Goal: Information Seeking & Learning: Learn about a topic

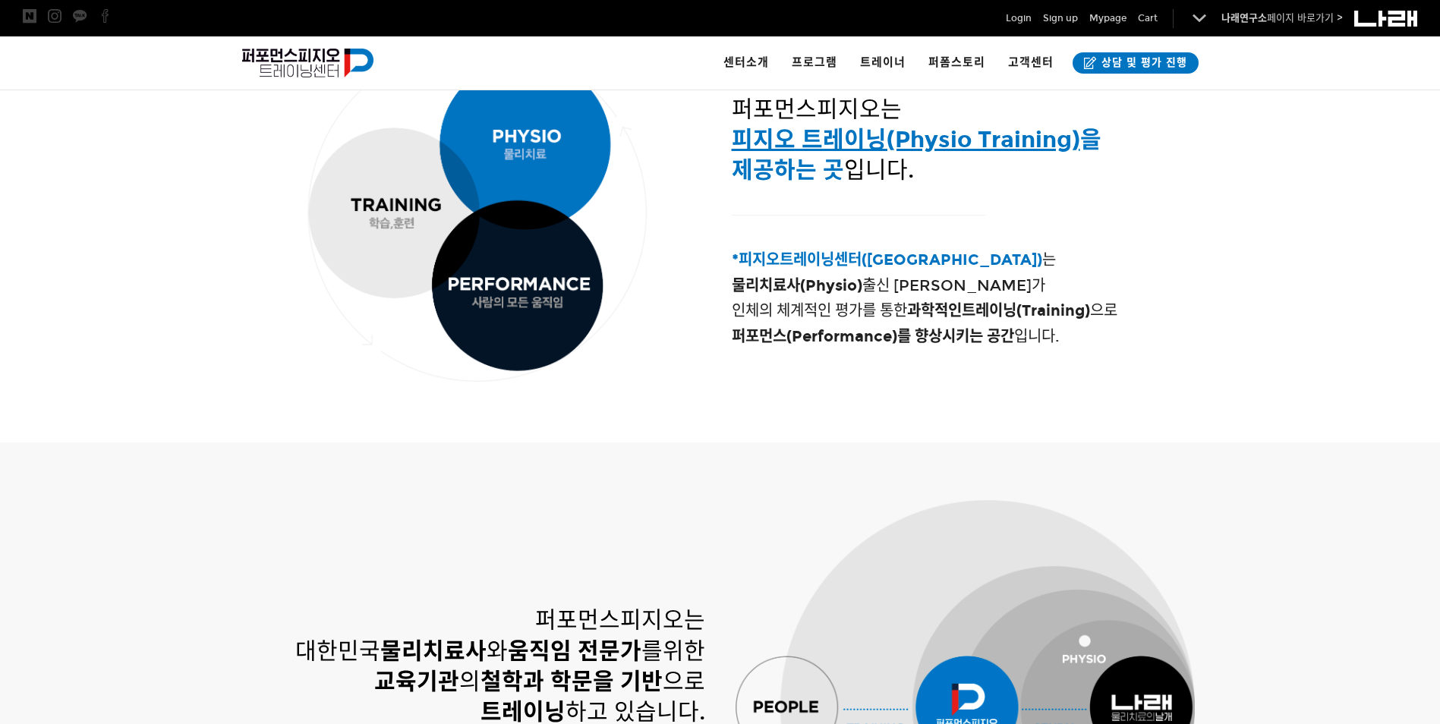
scroll to position [683, 0]
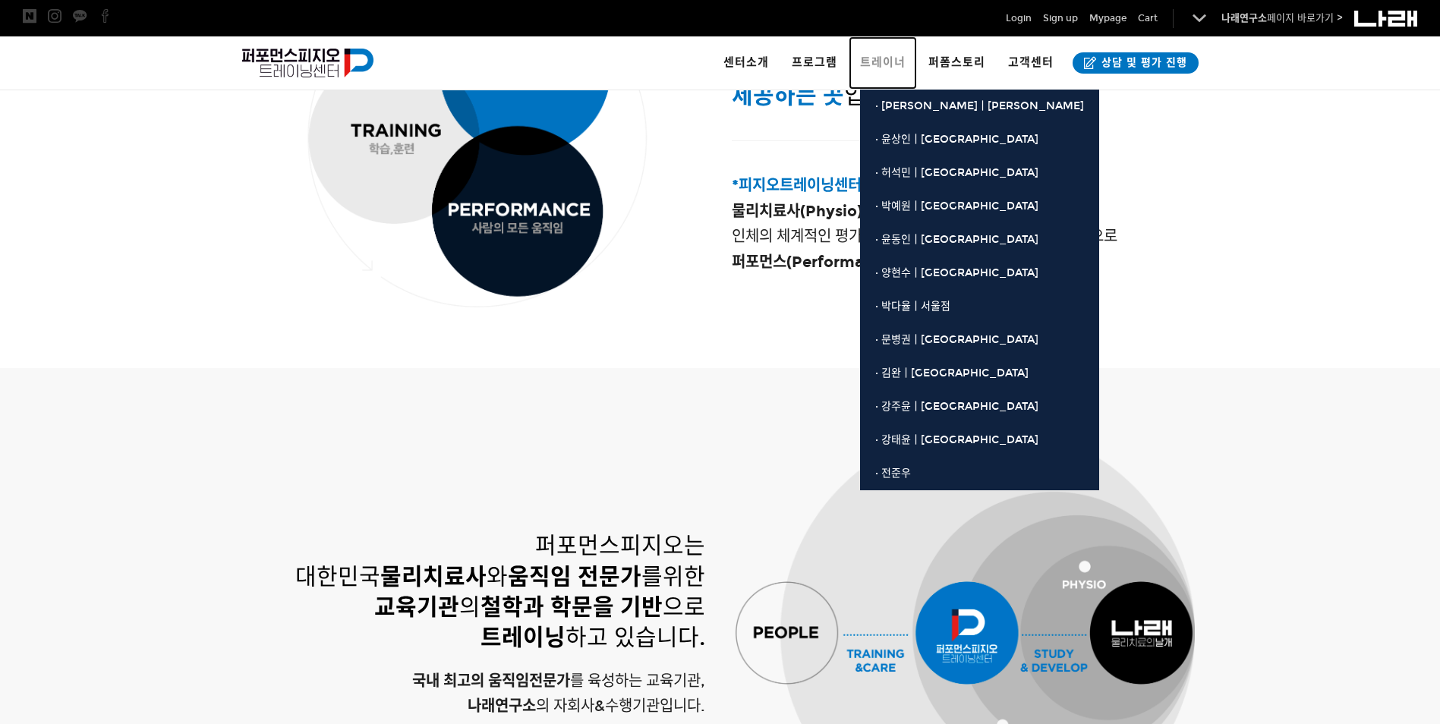
click at [880, 61] on span "트레이너" at bounding box center [883, 62] width 46 height 14
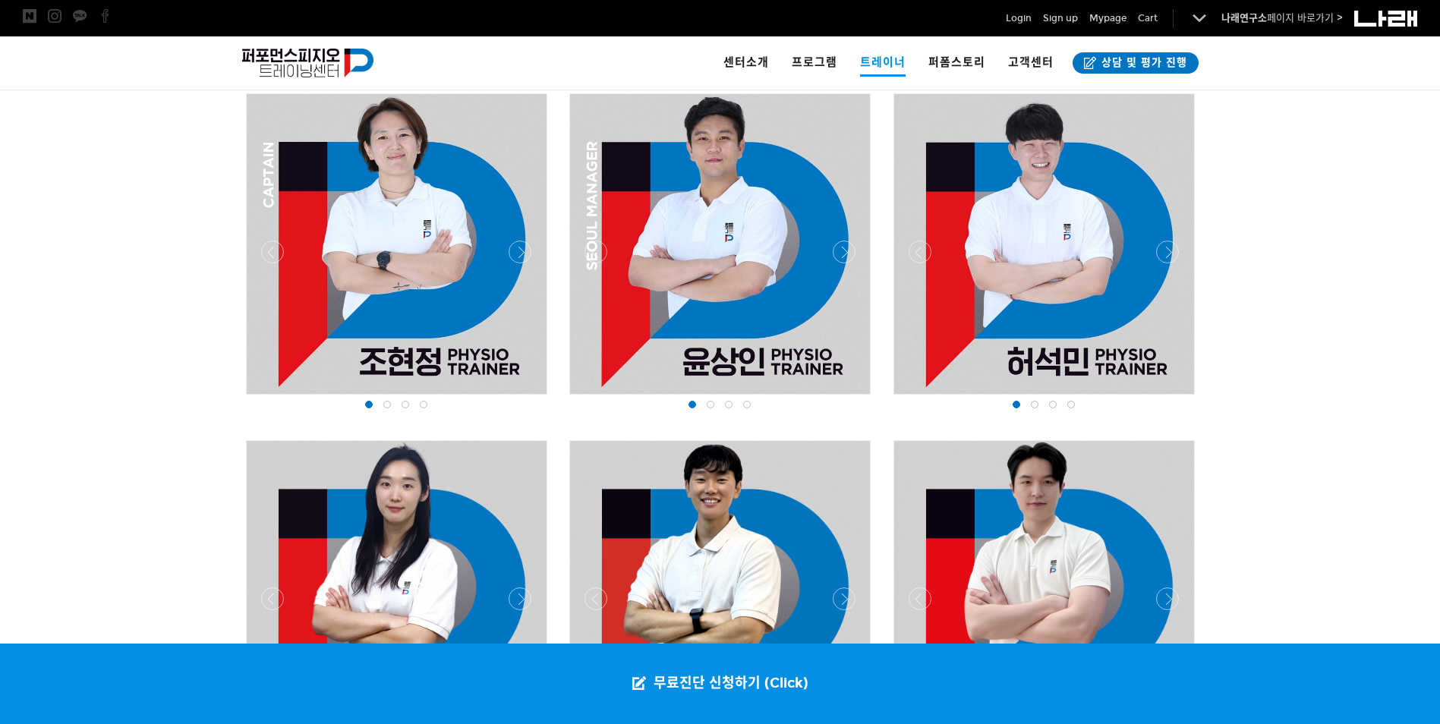
scroll to position [1063, 0]
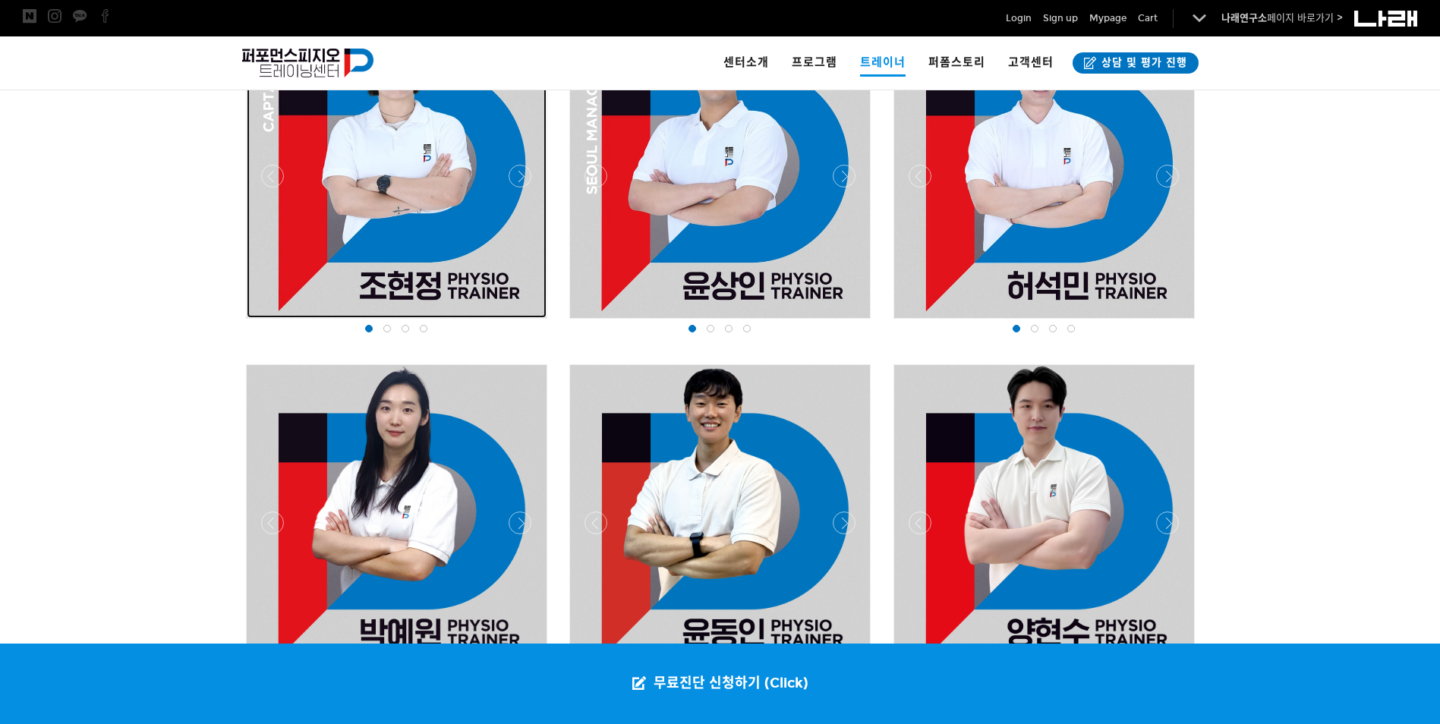
click at [419, 278] on div at bounding box center [397, 168] width 300 height 300
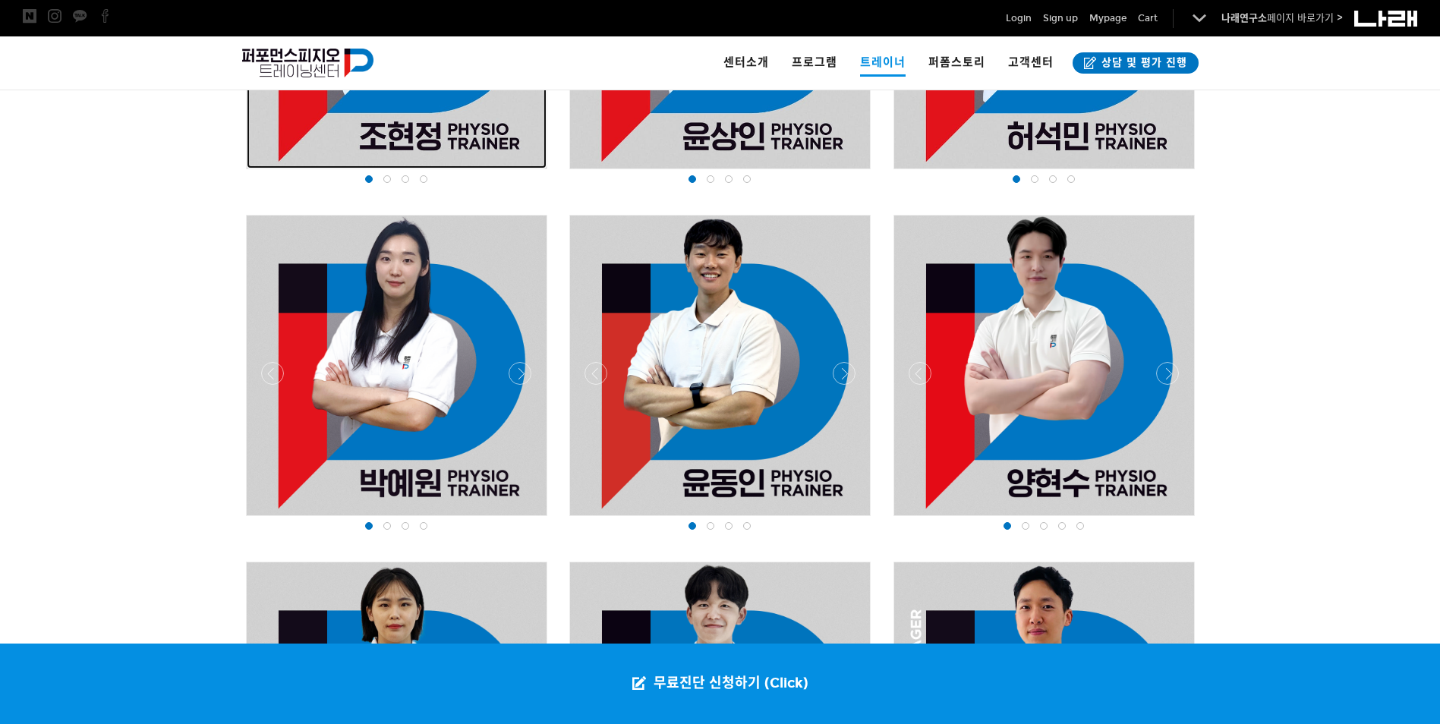
scroll to position [1287, 0]
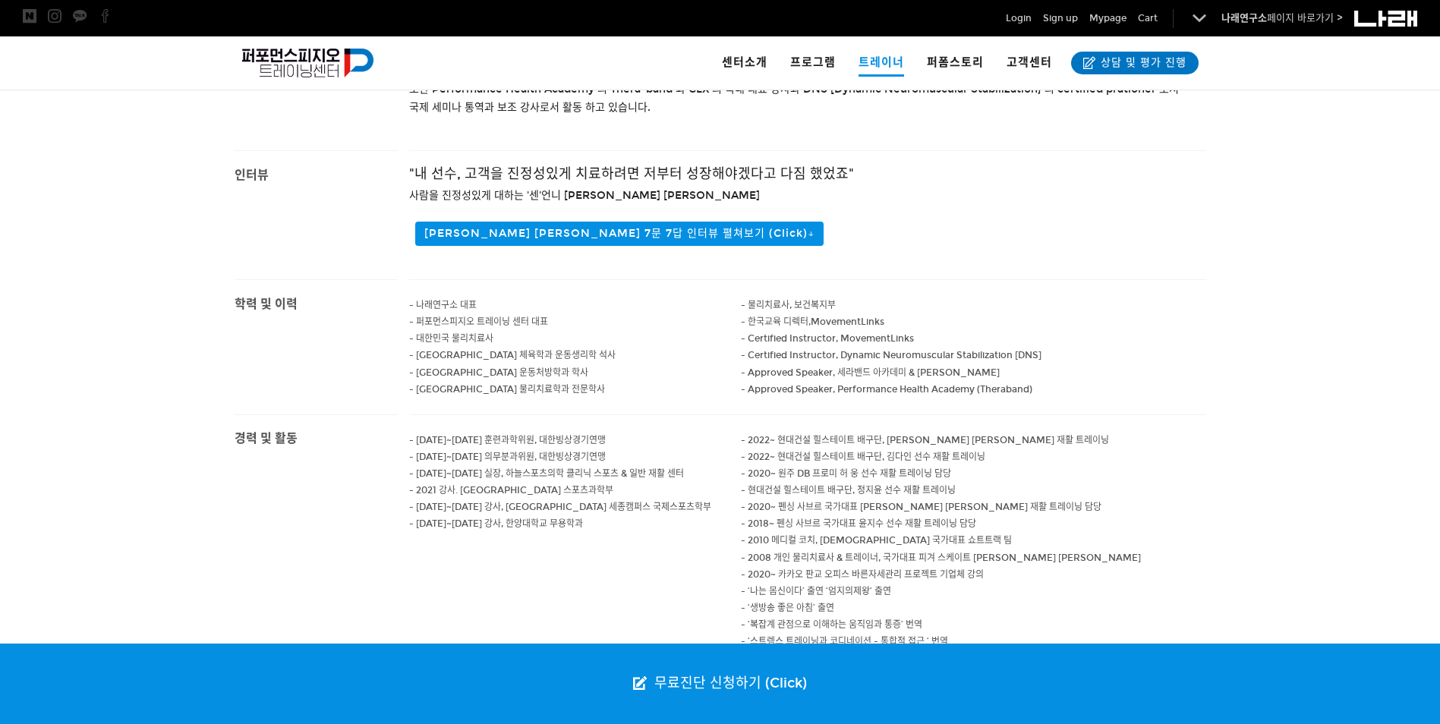
scroll to position [455, 0]
drag, startPoint x: 873, startPoint y: 417, endPoint x: 885, endPoint y: 444, distance: 29.9
click at [885, 444] on div "- 2022~ 현대건설 힐스테이트 배구단, 정지윤 선수 재활 트레이닝 - 2022~ 현대건설 힐스테이트 배구단, 김다인 선수 재활 트레이닝 -…" at bounding box center [973, 539] width 465 height 251
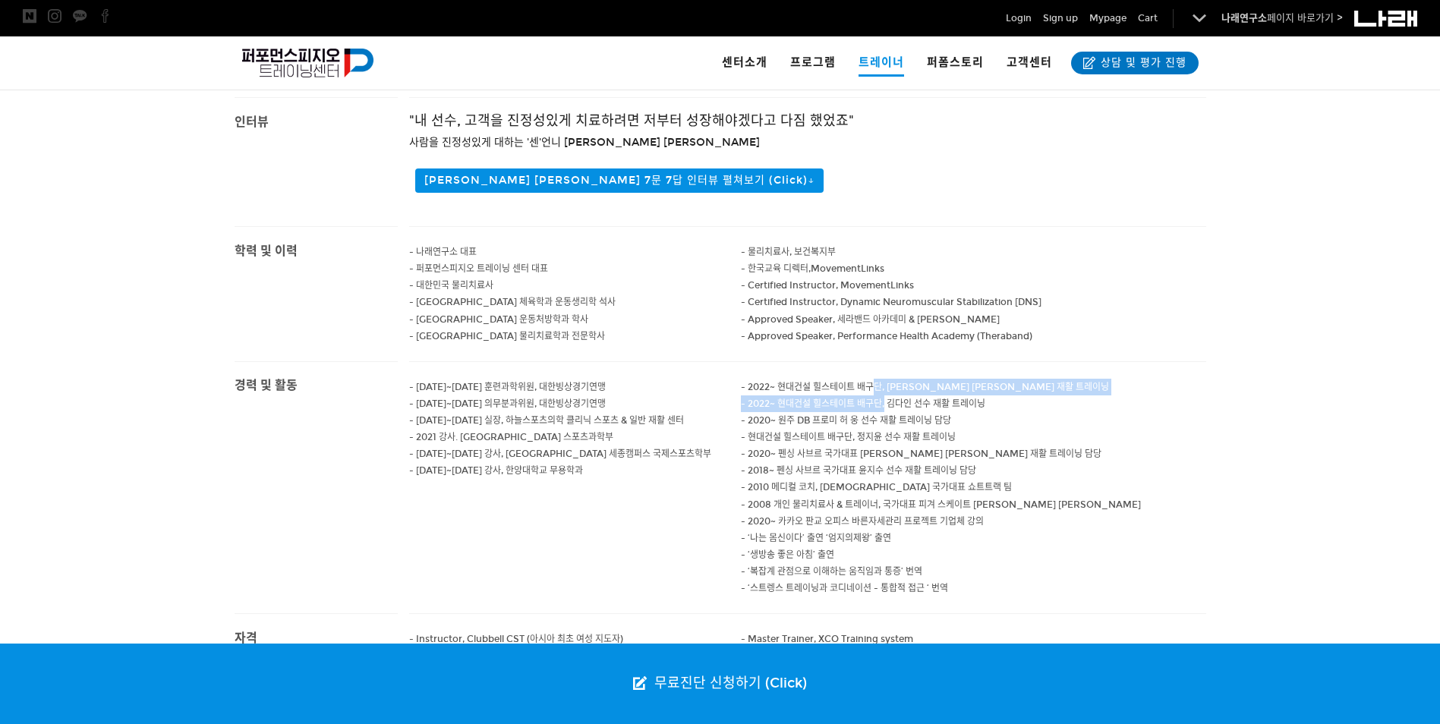
scroll to position [531, 0]
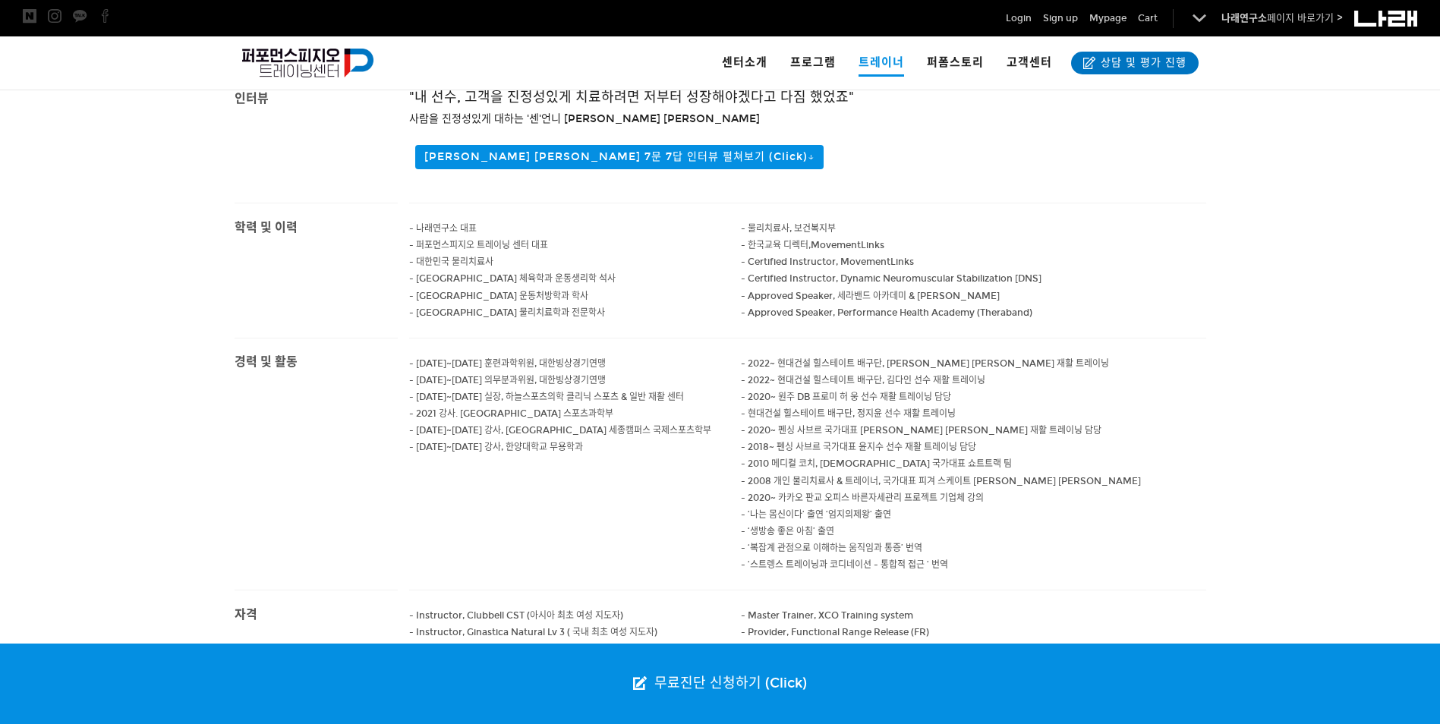
click at [865, 458] on span "- 2010 메디컬 코치, 러시아 국가대표 쇼트트랙 팀" at bounding box center [876, 463] width 271 height 11
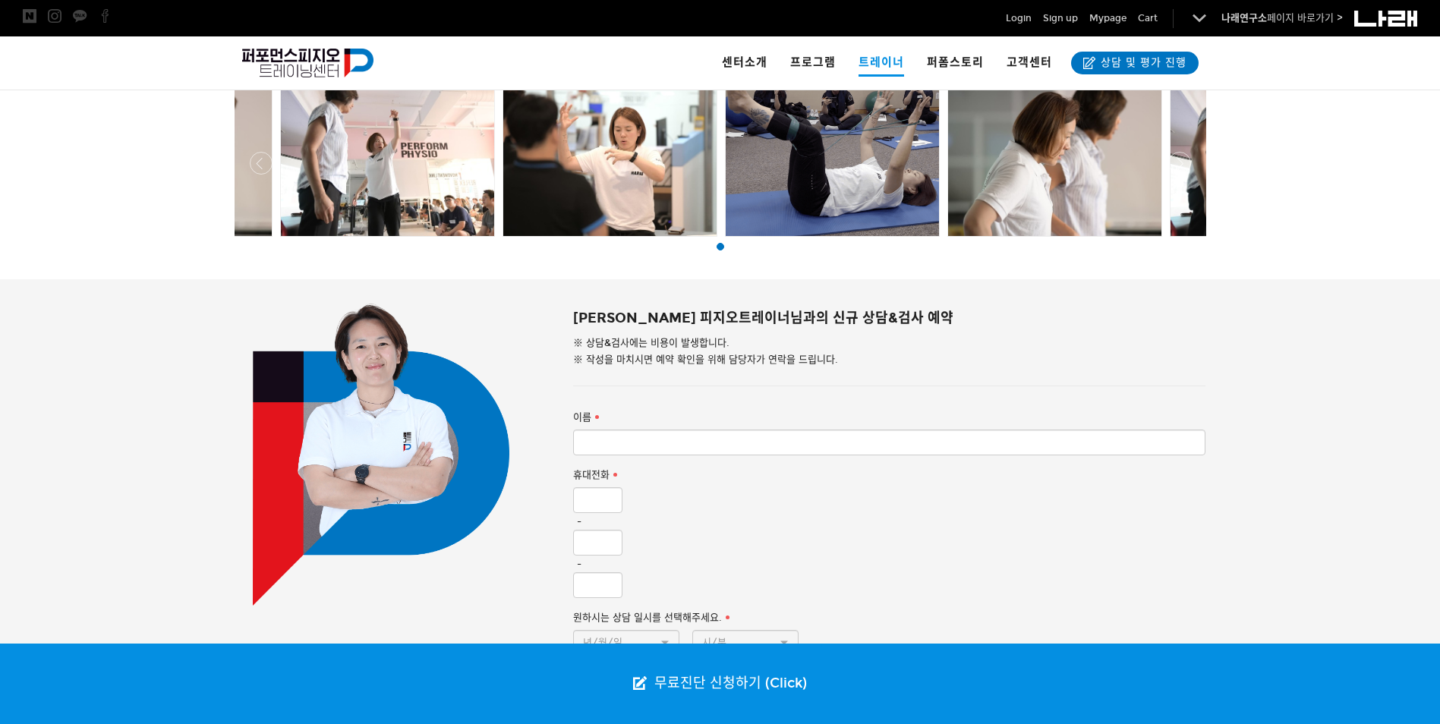
scroll to position [1063, 0]
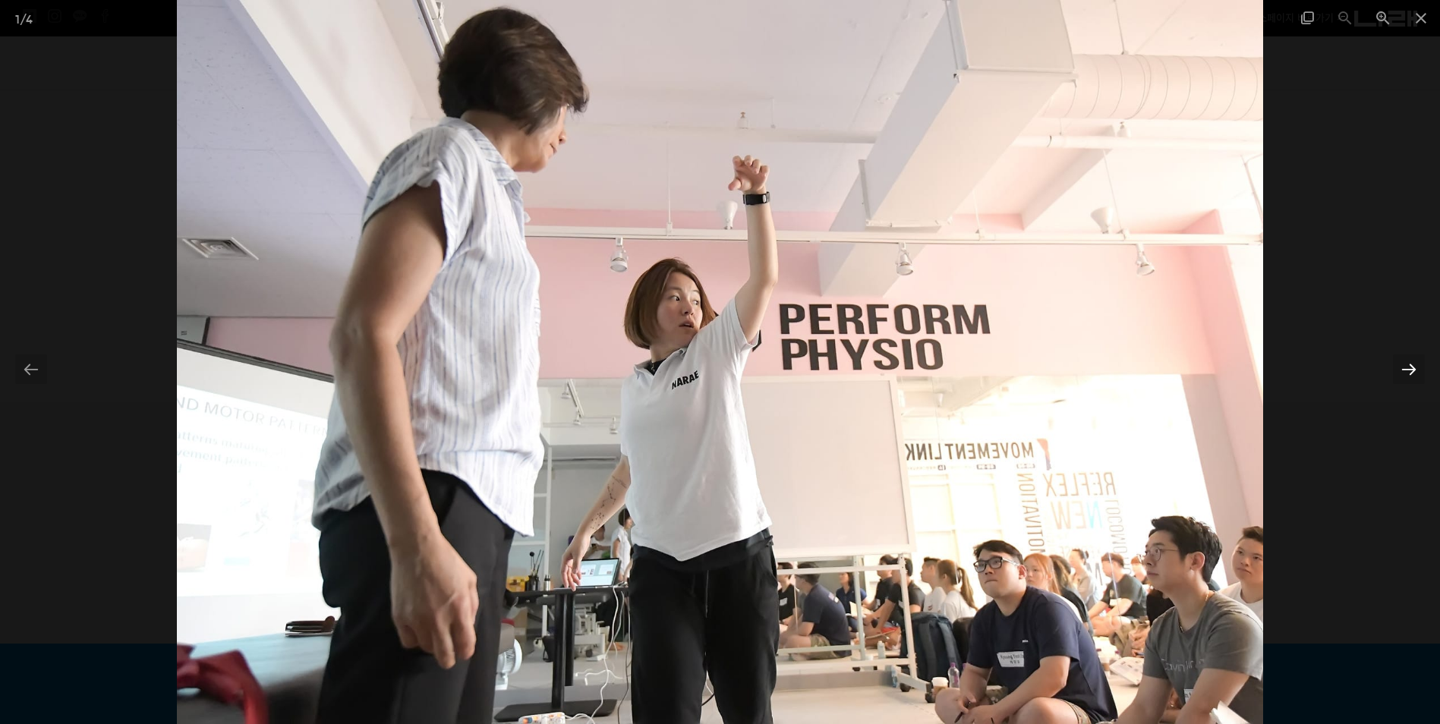
click at [1395, 380] on div at bounding box center [1409, 369] width 32 height 30
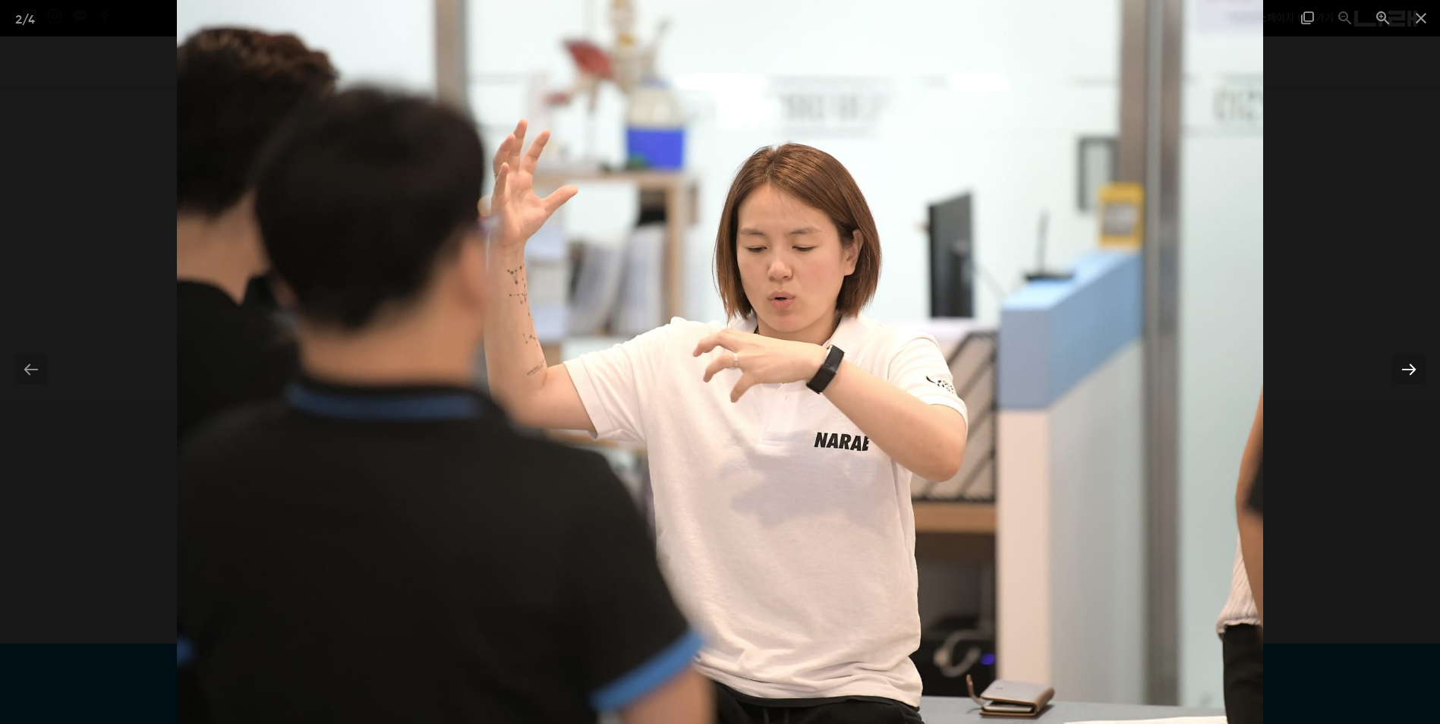
click at [1396, 380] on div at bounding box center [1409, 369] width 32 height 30
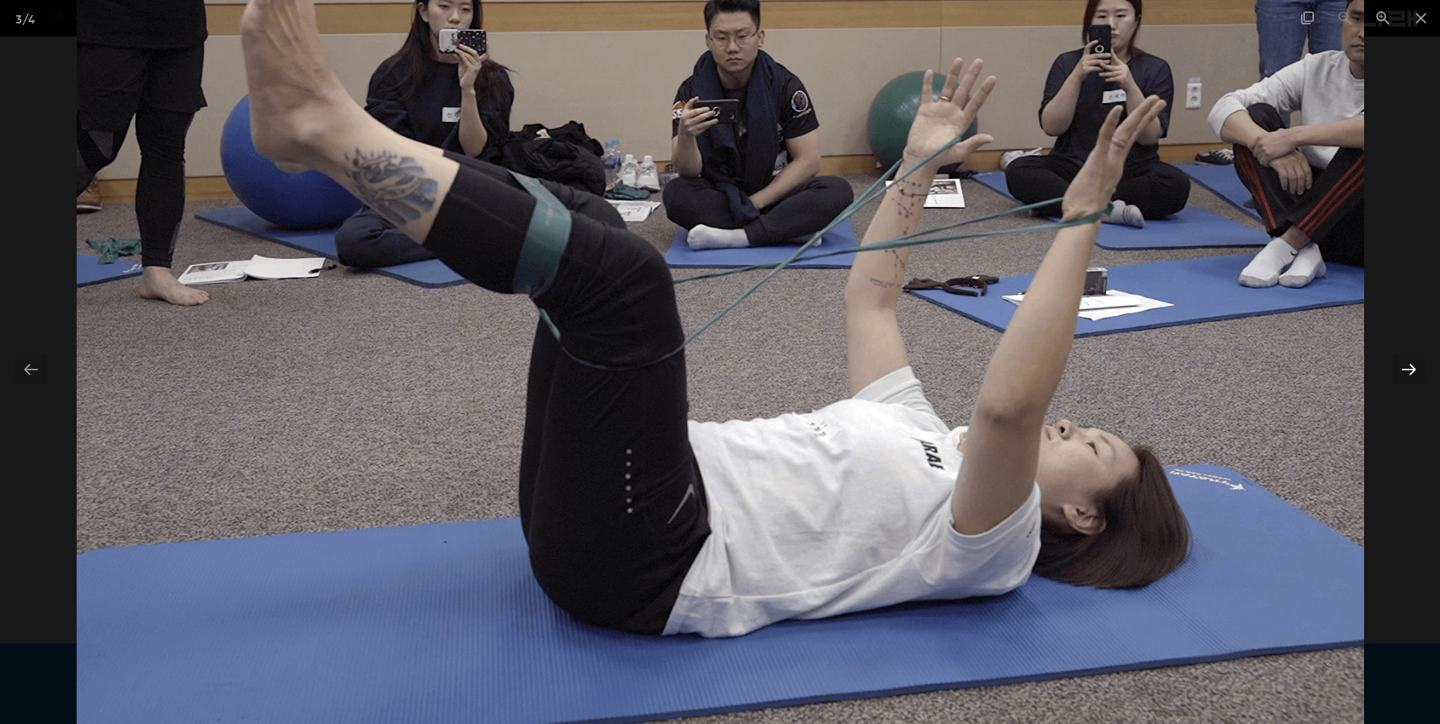
click at [1396, 380] on div at bounding box center [1409, 369] width 32 height 30
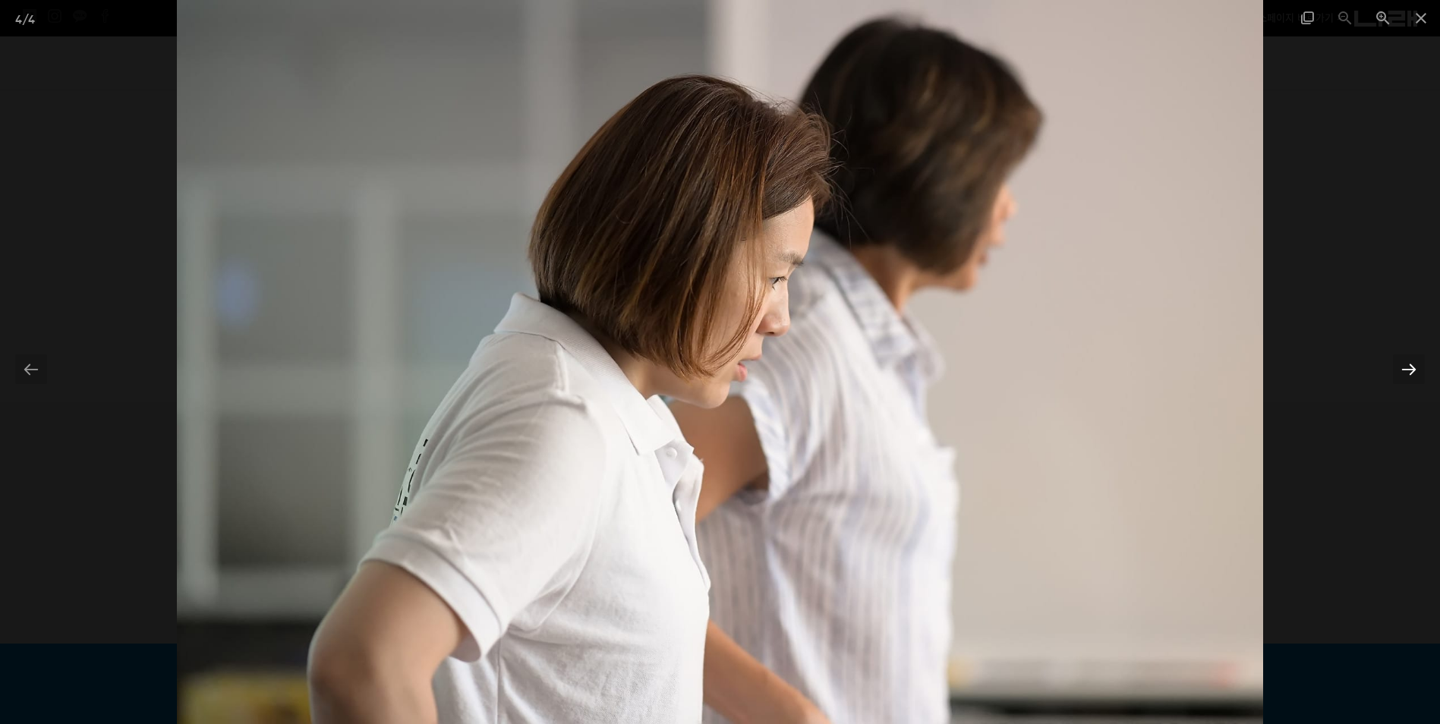
click at [1396, 380] on div at bounding box center [1409, 369] width 32 height 30
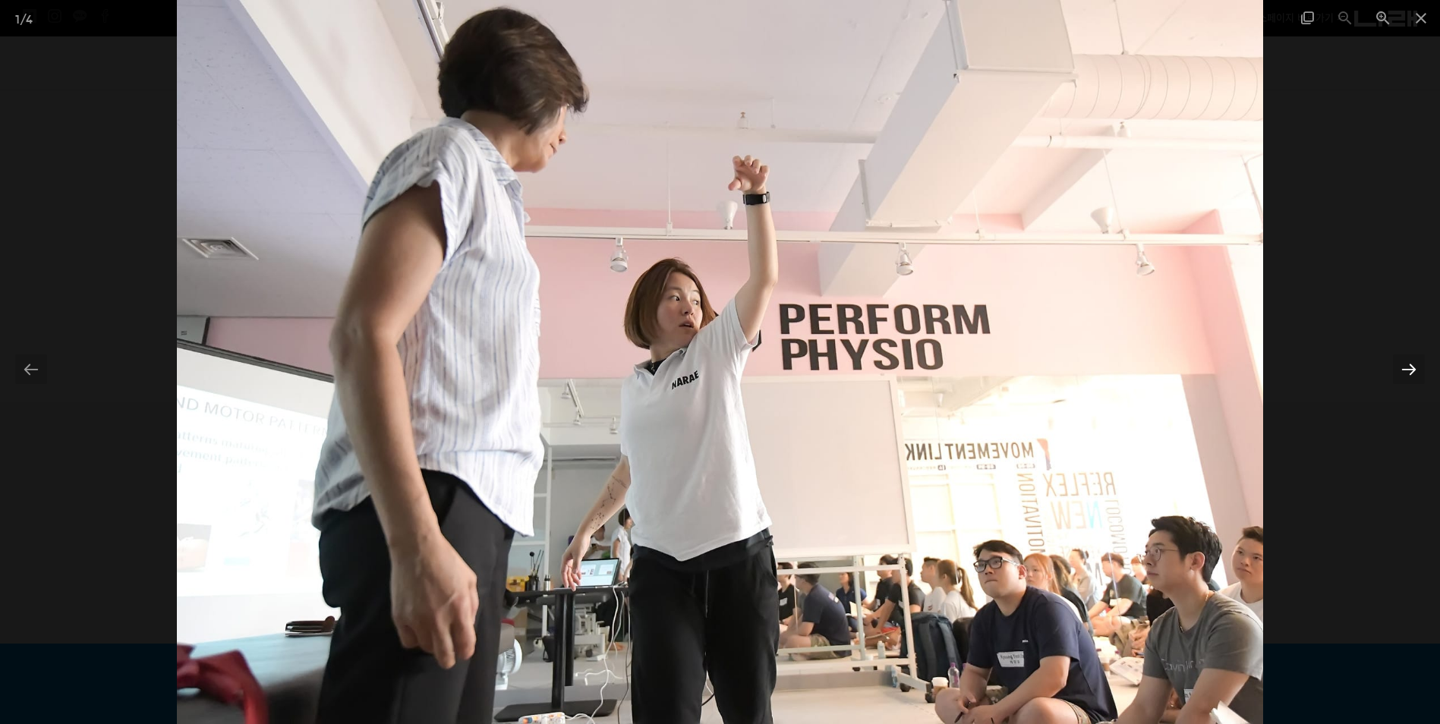
click at [1396, 380] on div at bounding box center [1409, 369] width 32 height 30
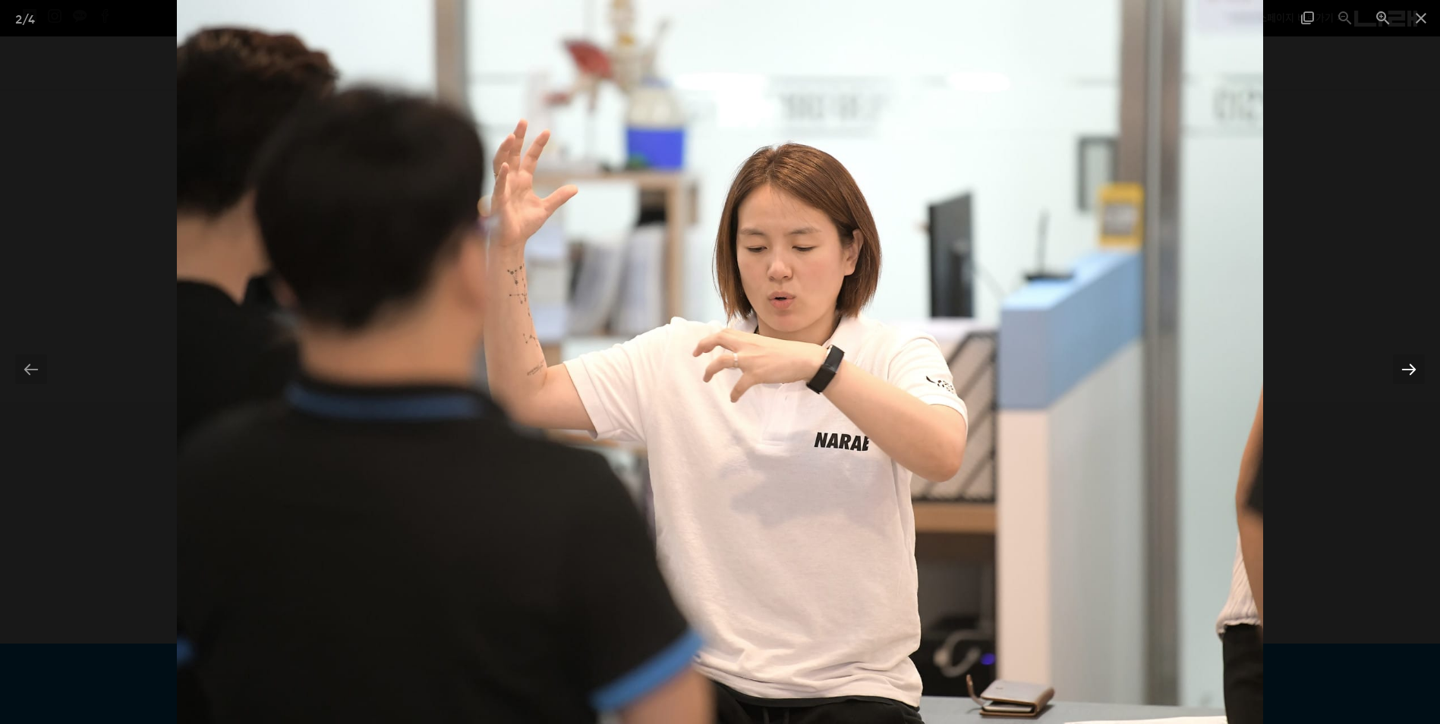
click at [1396, 380] on div at bounding box center [1409, 369] width 32 height 30
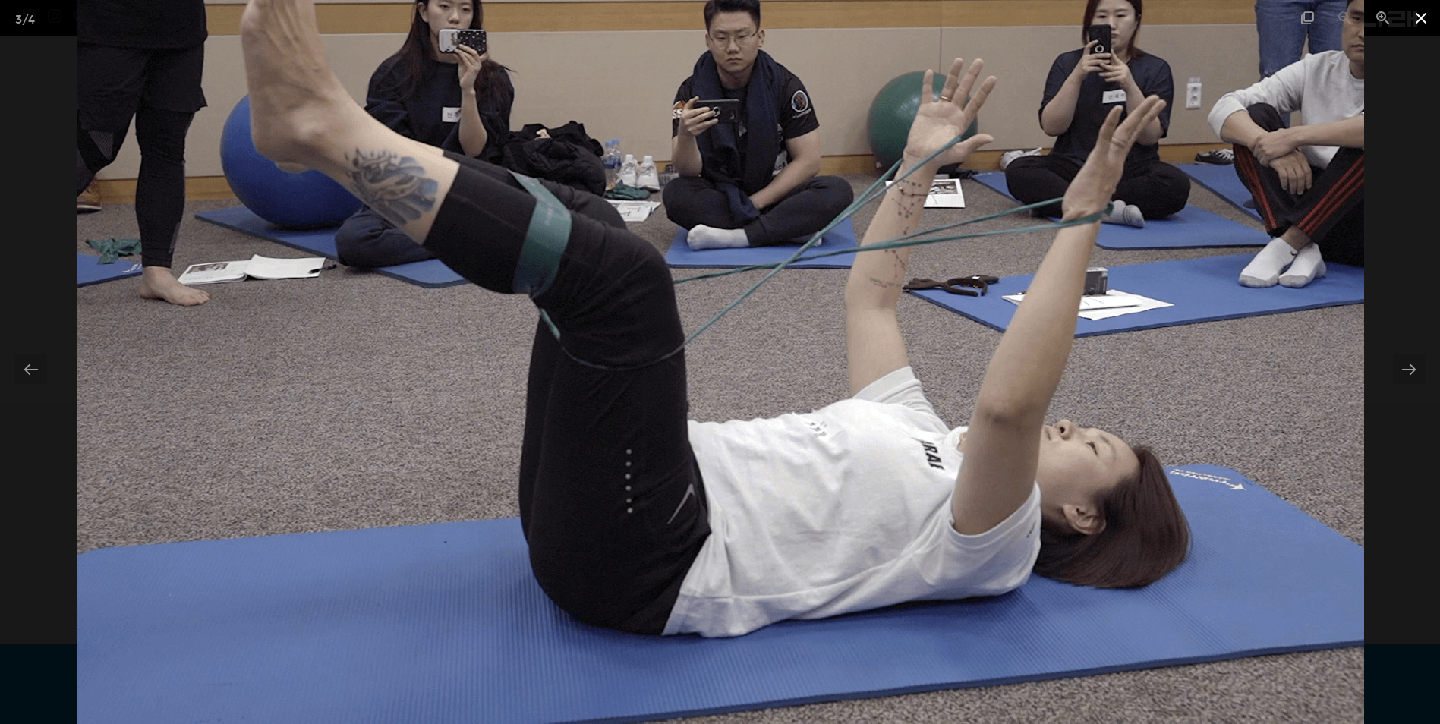
click at [1410, 22] on span at bounding box center [1421, 18] width 38 height 36
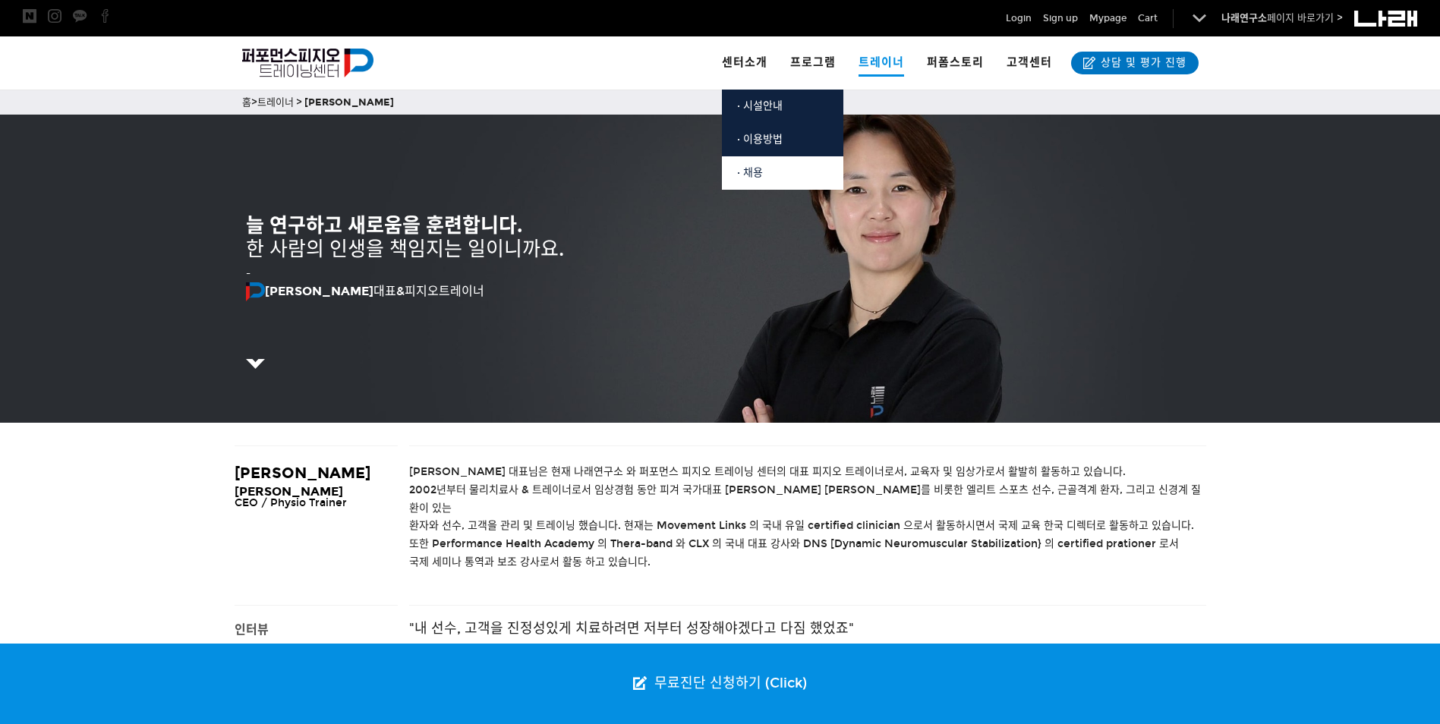
click at [740, 173] on link "· 채용" at bounding box center [782, 172] width 121 height 33
click at [751, 168] on span "· 채용" at bounding box center [750, 172] width 26 height 13
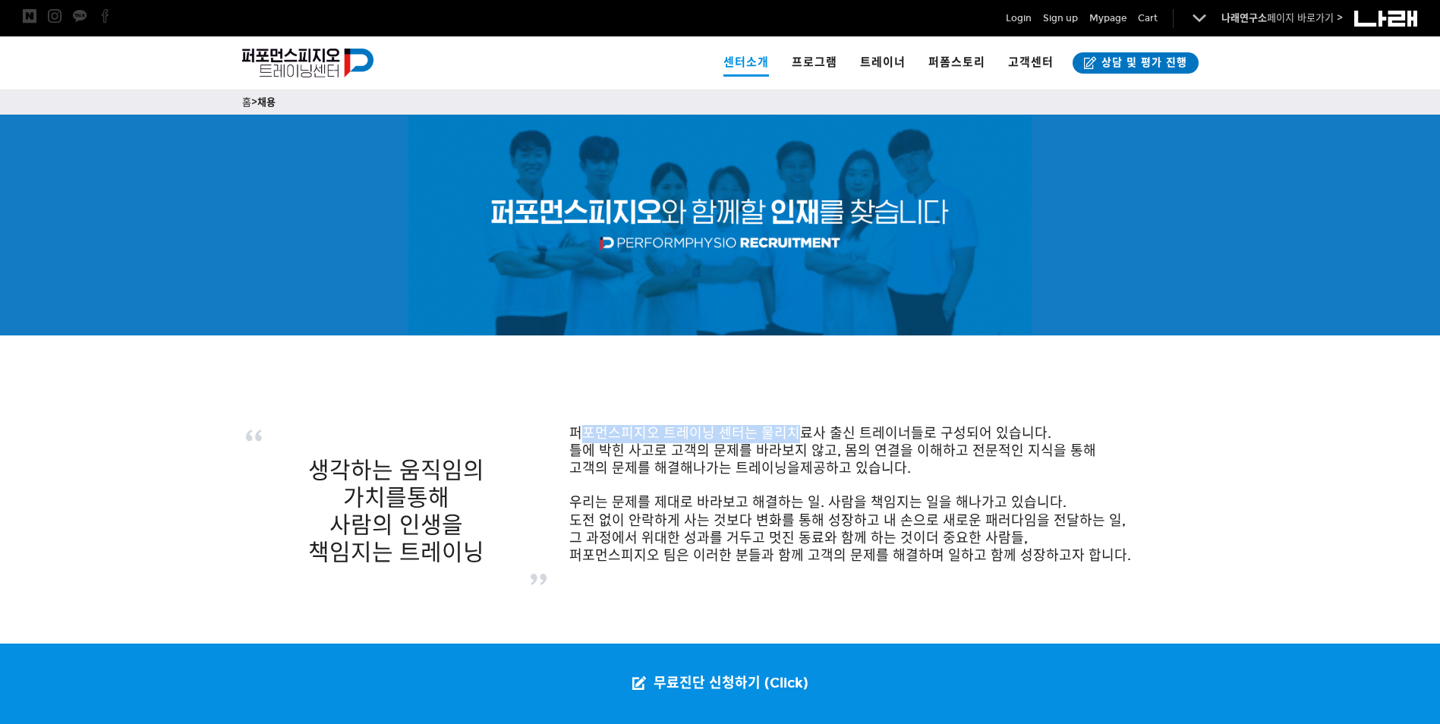
drag, startPoint x: 588, startPoint y: 436, endPoint x: 796, endPoint y: 439, distance: 208.0
click at [796, 439] on span "퍼포먼스피지오 트레이닝 센터는 물리치료사 출신 트레이너들로 구성되어 있습니다." at bounding box center [810, 433] width 482 height 17
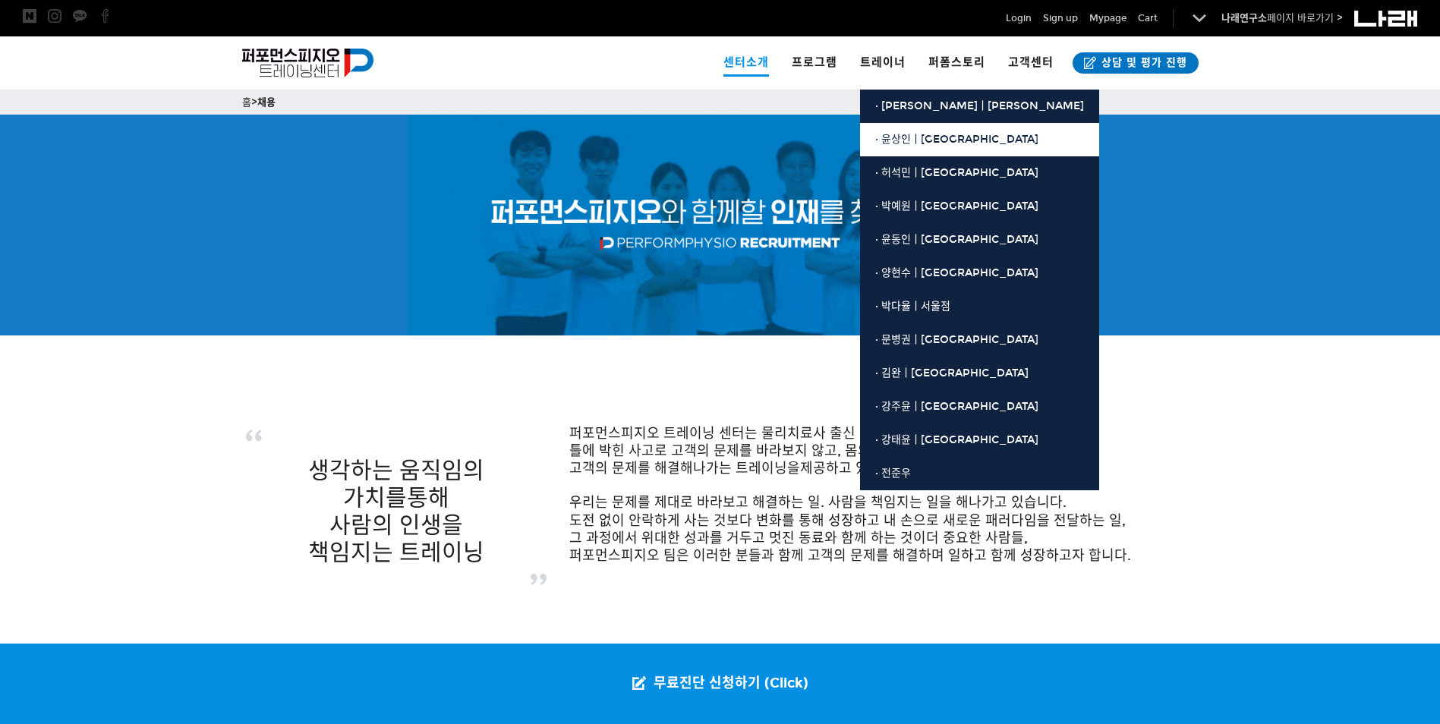
click at [898, 133] on span "· 윤상인ㅣ[GEOGRAPHIC_DATA]" at bounding box center [956, 139] width 163 height 13
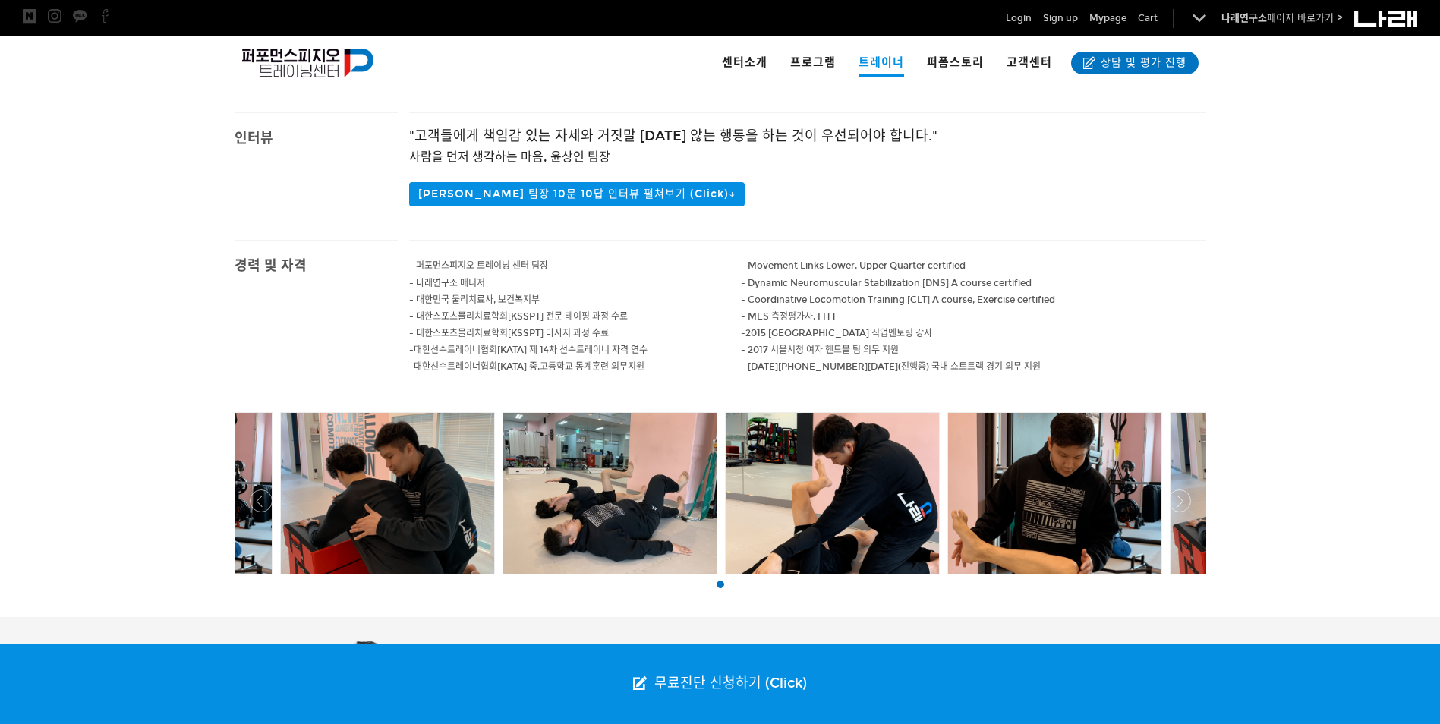
scroll to position [455, 0]
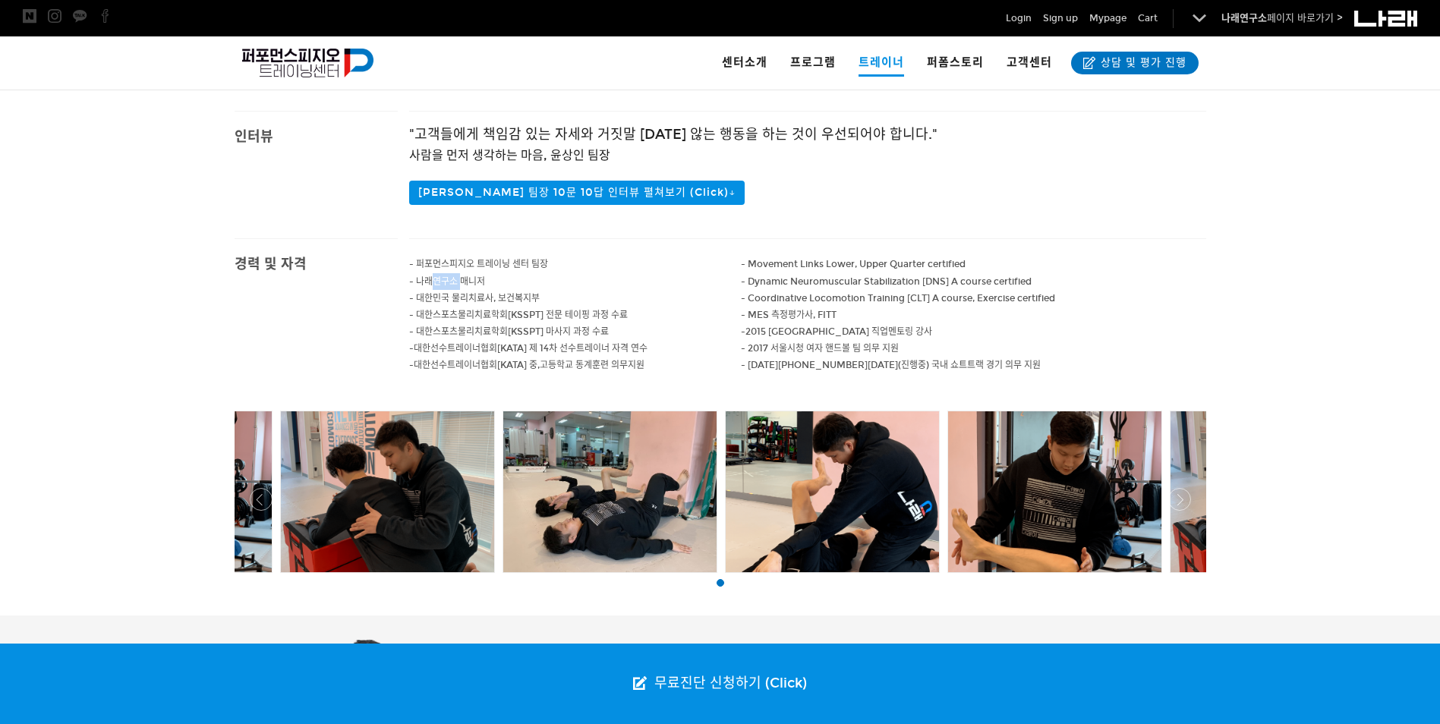
drag, startPoint x: 433, startPoint y: 280, endPoint x: 459, endPoint y: 284, distance: 26.1
click at [459, 284] on span "- 나래연구소 매니저" at bounding box center [447, 281] width 76 height 11
drag, startPoint x: 426, startPoint y: 296, endPoint x: 499, endPoint y: 300, distance: 73.7
click at [499, 300] on span "- 대한민국 물리치료사, 보건복지부" at bounding box center [474, 298] width 131 height 11
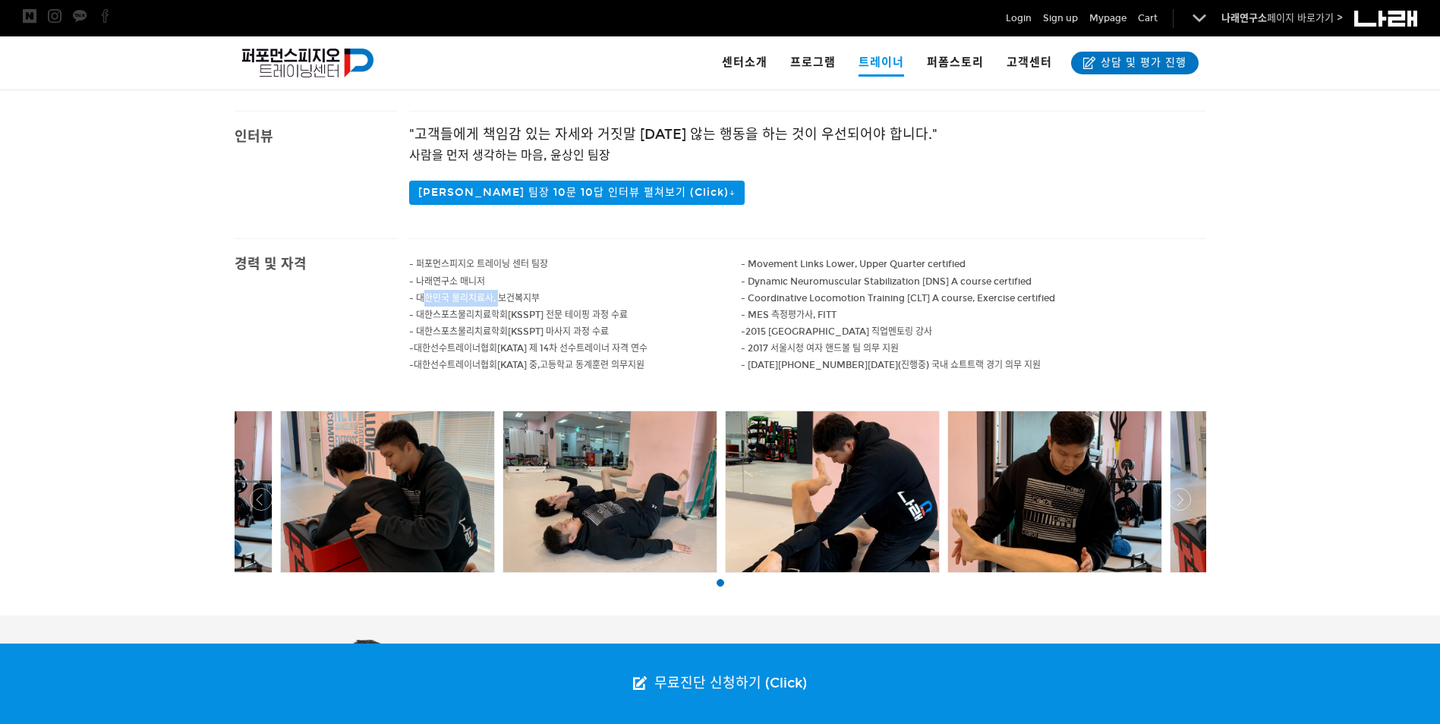
click at [499, 300] on span "- 대한민국 물리치료사, 보건복지부" at bounding box center [474, 298] width 131 height 11
drag, startPoint x: 449, startPoint y: 315, endPoint x: 565, endPoint y: 316, distance: 116.1
click at [565, 316] on span "- 대한스포츠물리치료학회[KSSPT] 전문 테이핑 과정 수료" at bounding box center [518, 315] width 219 height 11
click at [566, 316] on span "- 대한스포츠물리치료학회[KSSPT] 전문 테이핑 과정 수료" at bounding box center [518, 315] width 219 height 11
click at [490, 341] on p "- 대한선수트레이너협회 [KATA] 제 14차 선수트레이너 자격 연수" at bounding box center [575, 348] width 332 height 17
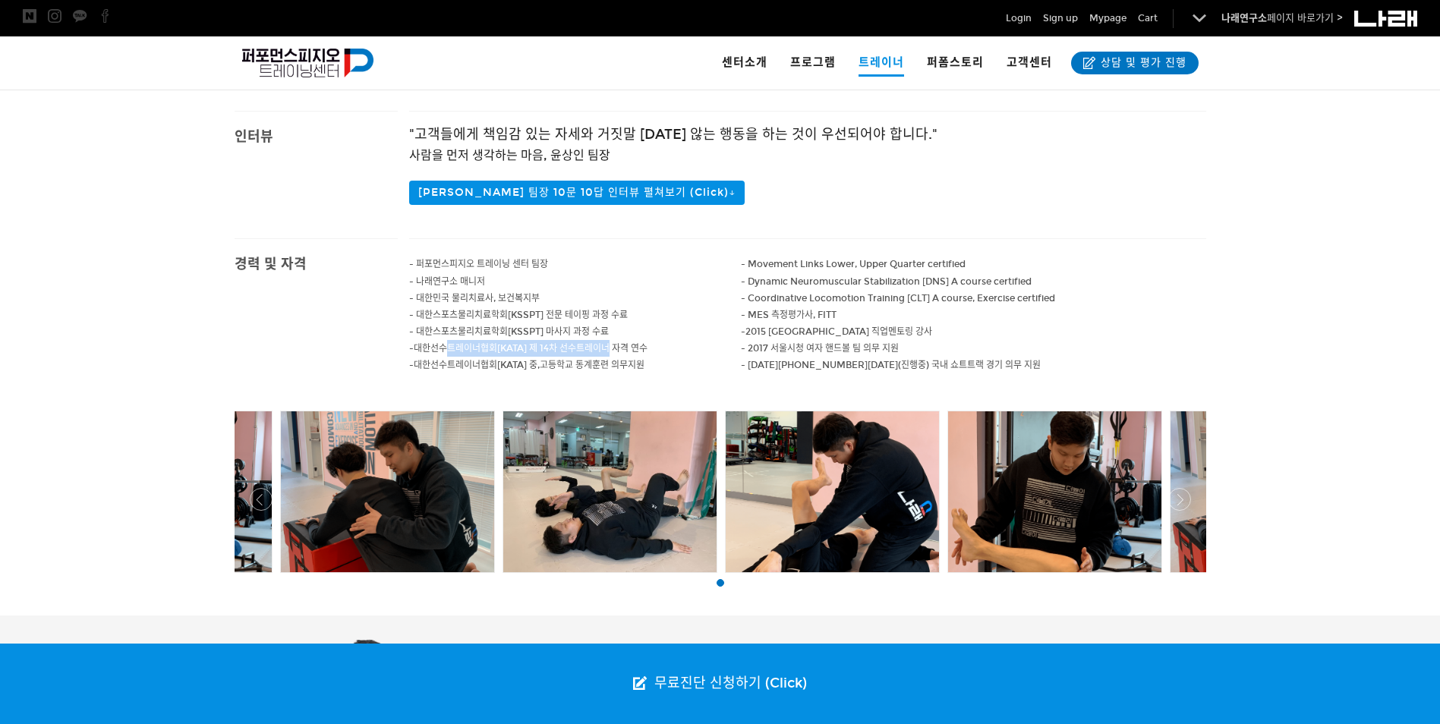
drag, startPoint x: 448, startPoint y: 342, endPoint x: 607, endPoint y: 342, distance: 159.4
click at [607, 343] on span "- 대한선수트레이너협회 [KATA] 제 14차 선수트레이너 자격 연수" at bounding box center [528, 348] width 238 height 11
drag, startPoint x: 607, startPoint y: 342, endPoint x: 599, endPoint y: 348, distance: 10.3
click at [599, 348] on span "- 대한선수트레이너협회 [KATA] 제 14차 선수트레이너 자격 연수" at bounding box center [528, 348] width 238 height 11
drag, startPoint x: 767, startPoint y: 280, endPoint x: 852, endPoint y: 280, distance: 85.8
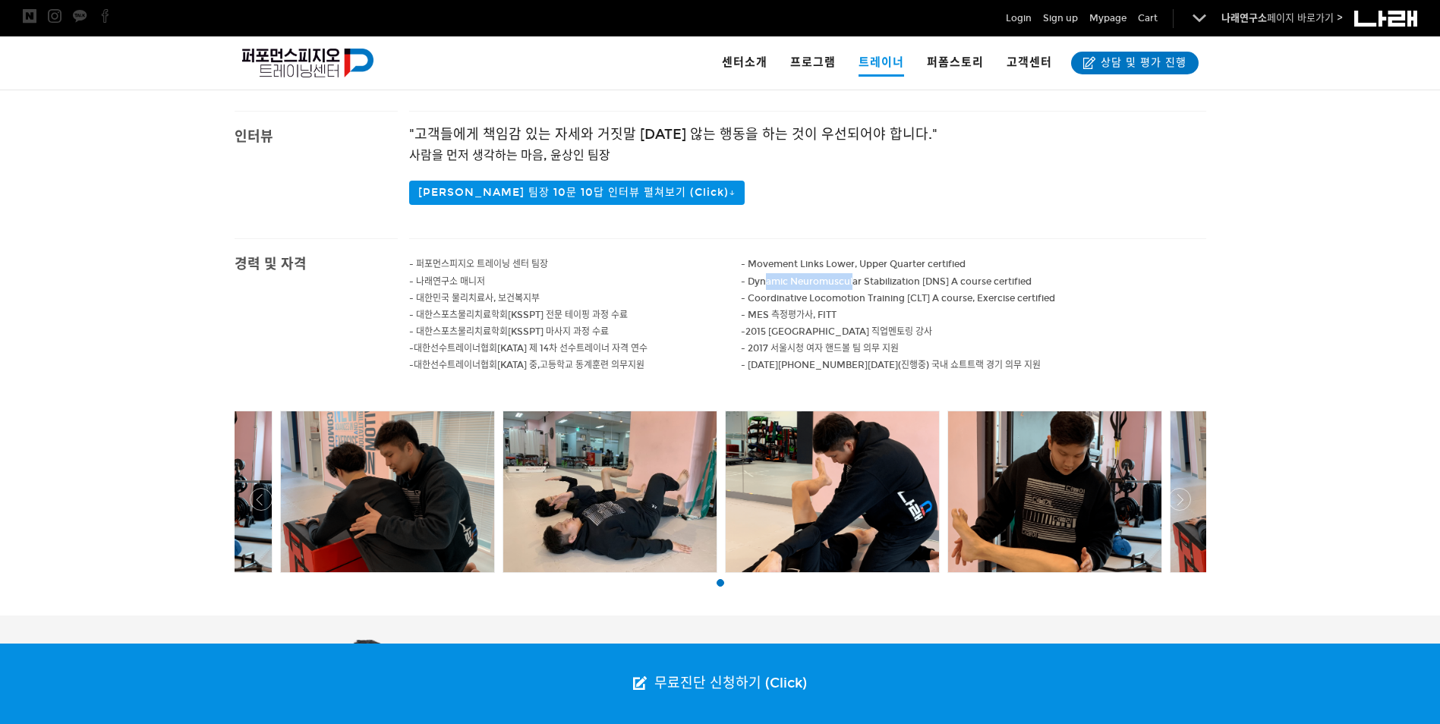
click at [852, 280] on span "- Dynamic Neuromuscular Stabilization [DNS] A course certified" at bounding box center [886, 281] width 291 height 11
drag, startPoint x: 794, startPoint y: 340, endPoint x: 863, endPoint y: 329, distance: 69.9
click at [863, 329] on div "- Movement Links Lower, Upper Quarter certified - Dynamic Neuromuscular Stabili…" at bounding box center [973, 314] width 465 height 151
drag, startPoint x: 863, startPoint y: 329, endPoint x: 807, endPoint y: 346, distance: 58.6
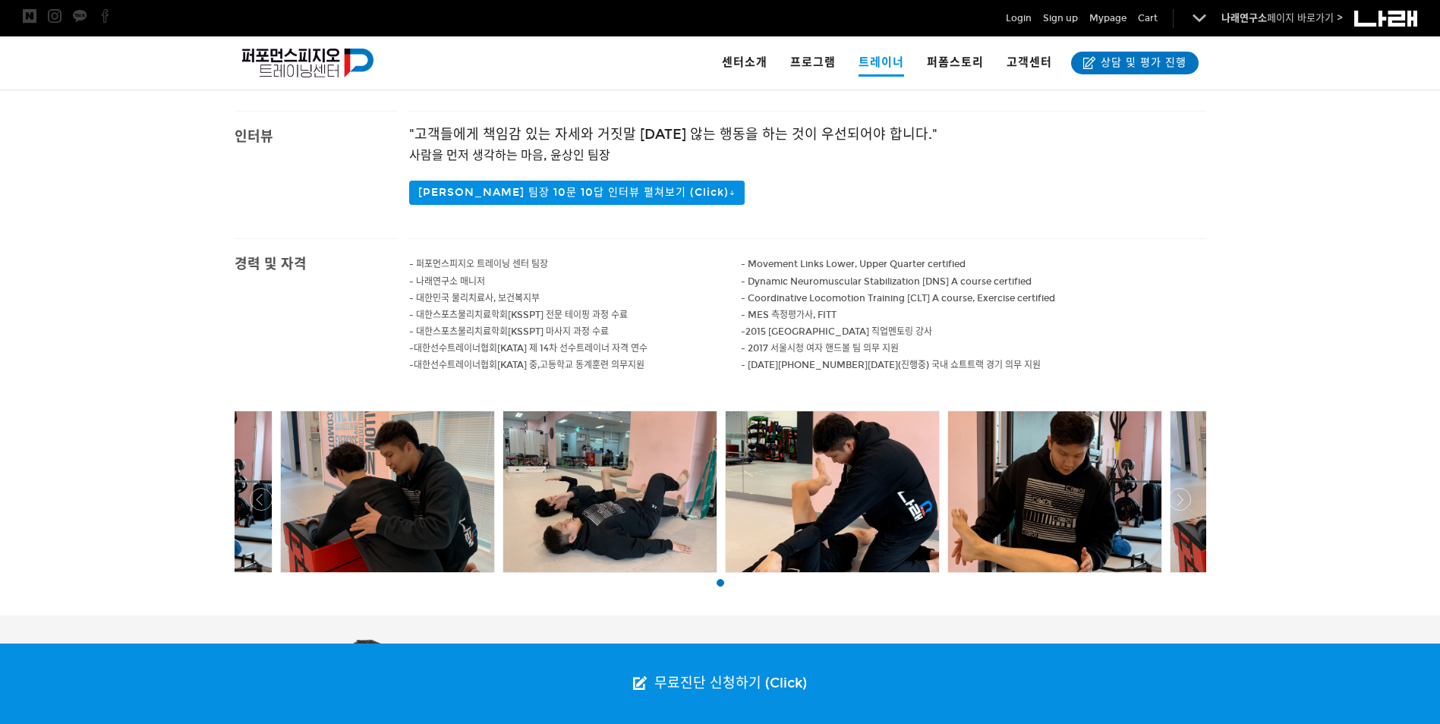
click at [808, 346] on span "- 2017 서울시청 여자 핸드볼 팀 의무 지원" at bounding box center [820, 348] width 158 height 11
drag, startPoint x: 745, startPoint y: 345, endPoint x: 890, endPoint y: 345, distance: 145.0
click at [890, 345] on span "- 2017 서울시청 여자 핸드볼 팀 의무 지원" at bounding box center [820, 348] width 158 height 11
drag, startPoint x: 900, startPoint y: 345, endPoint x: 751, endPoint y: 346, distance: 149.5
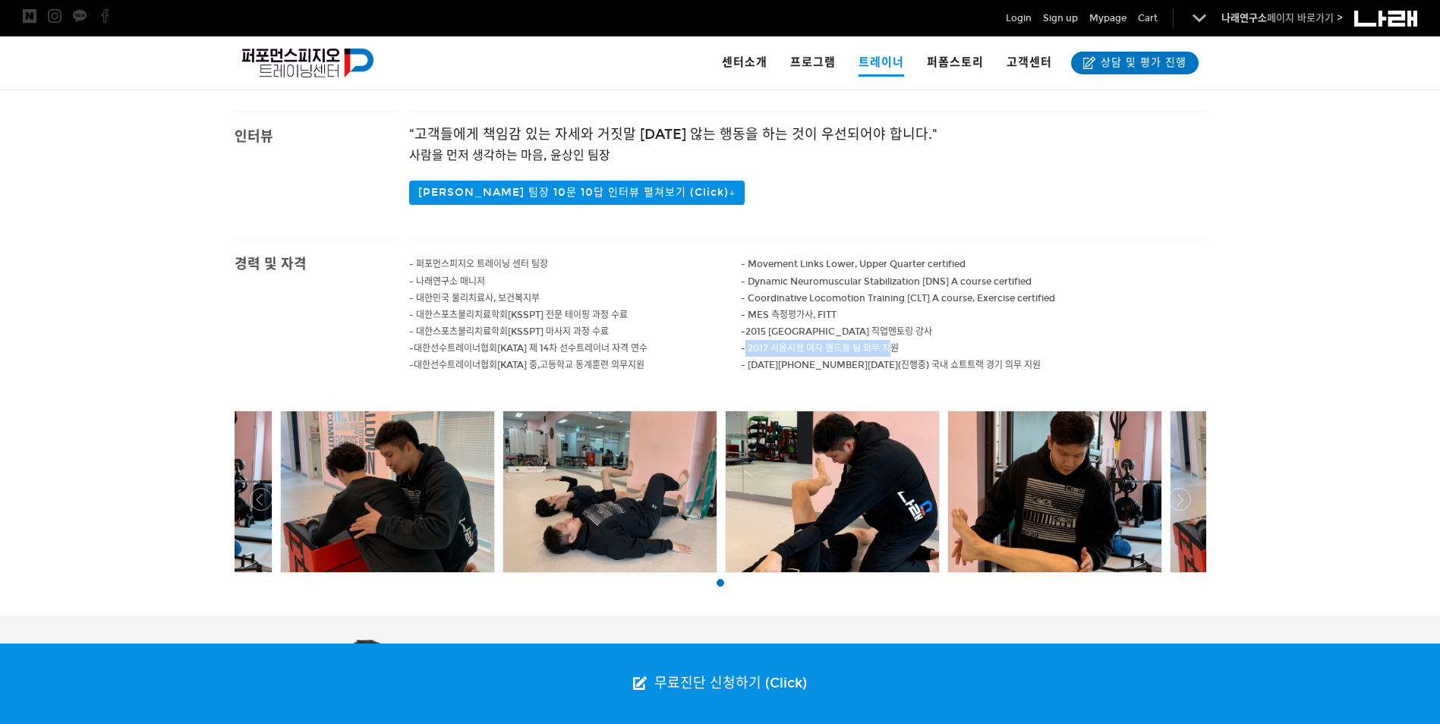
click at [751, 346] on p "- 2017 서울시청 여자 핸드볼 팀 의무 지원" at bounding box center [973, 348] width 465 height 17
click at [750, 346] on span "- 2017 서울시청 여자 핸드볼 팀 의무 지원" at bounding box center [820, 348] width 158 height 11
drag, startPoint x: 742, startPoint y: 346, endPoint x: 915, endPoint y: 355, distance: 173.3
click at [915, 355] on p "- 2017 서울시청 여자 핸드볼 팀 의무 지원" at bounding box center [973, 348] width 465 height 17
drag, startPoint x: 915, startPoint y: 355, endPoint x: 858, endPoint y: 353, distance: 57.0
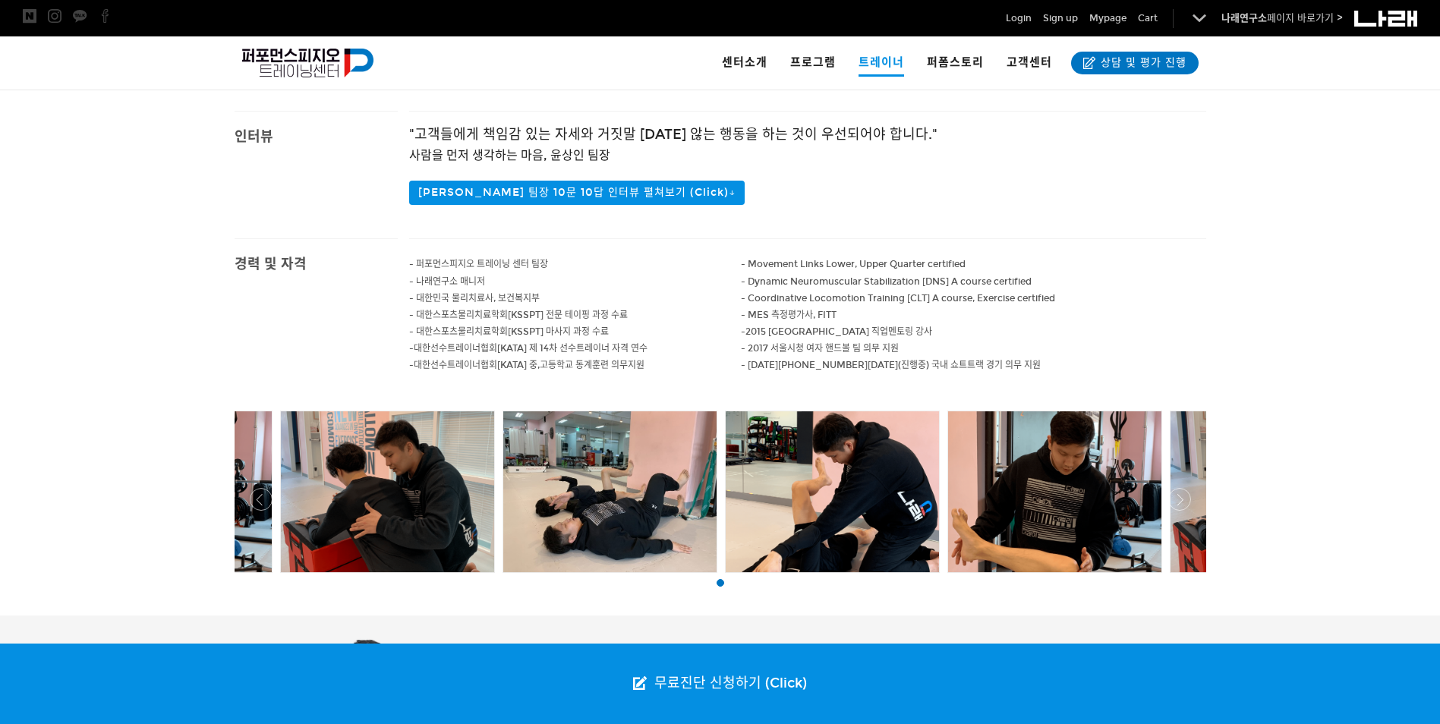
click at [858, 353] on span "- 2017 서울시청 여자 핸드볼 팀 의무 지원" at bounding box center [820, 348] width 158 height 11
drag, startPoint x: 736, startPoint y: 353, endPoint x: 871, endPoint y: 353, distance: 135.1
click at [871, 353] on div "- 퍼포먼스피지오 트레이닝 센터 팀장 - 나래연구소 매니저 - 대한민국 물리치료사, 보건복지부 - 대한스포츠물리치료학회[KSSPT] 전문 테이…" at bounding box center [807, 323] width 797 height 168
click at [871, 353] on span "- 2017 서울시청 여자 핸드볼 팀 의무 지원" at bounding box center [820, 348] width 158 height 11
drag, startPoint x: 761, startPoint y: 353, endPoint x: 879, endPoint y: 353, distance: 118.4
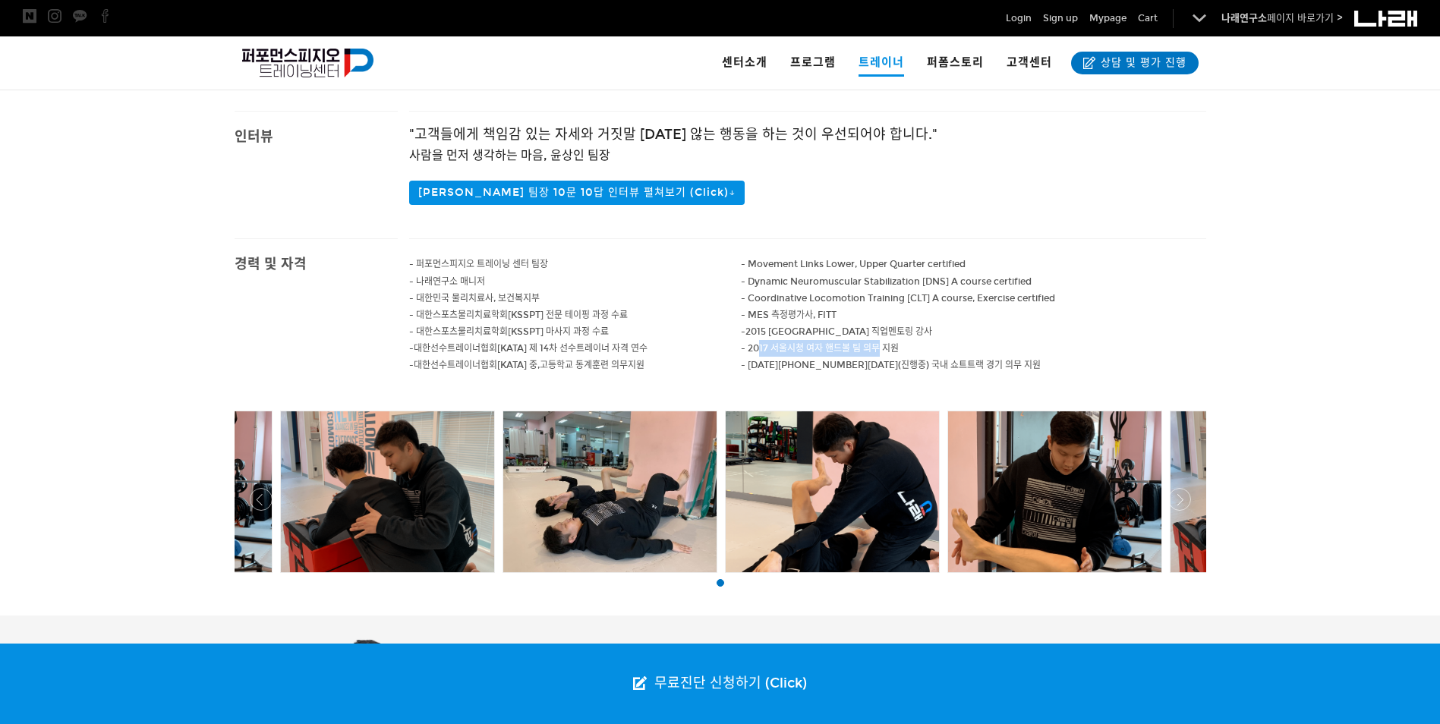
click at [879, 353] on span "- 2017 서울시청 여자 핸드볼 팀 의무 지원" at bounding box center [820, 348] width 158 height 11
drag, startPoint x: 741, startPoint y: 369, endPoint x: 977, endPoint y: 369, distance: 236.0
click at [977, 369] on p "- 2016 ~ 2019(진행중) 국내 쇼트트랙 경기 의무 지원" at bounding box center [973, 365] width 465 height 17
click at [804, 356] on p "- 2017 서울시청 여자 핸드볼 팀 의무 지원" at bounding box center [973, 348] width 465 height 17
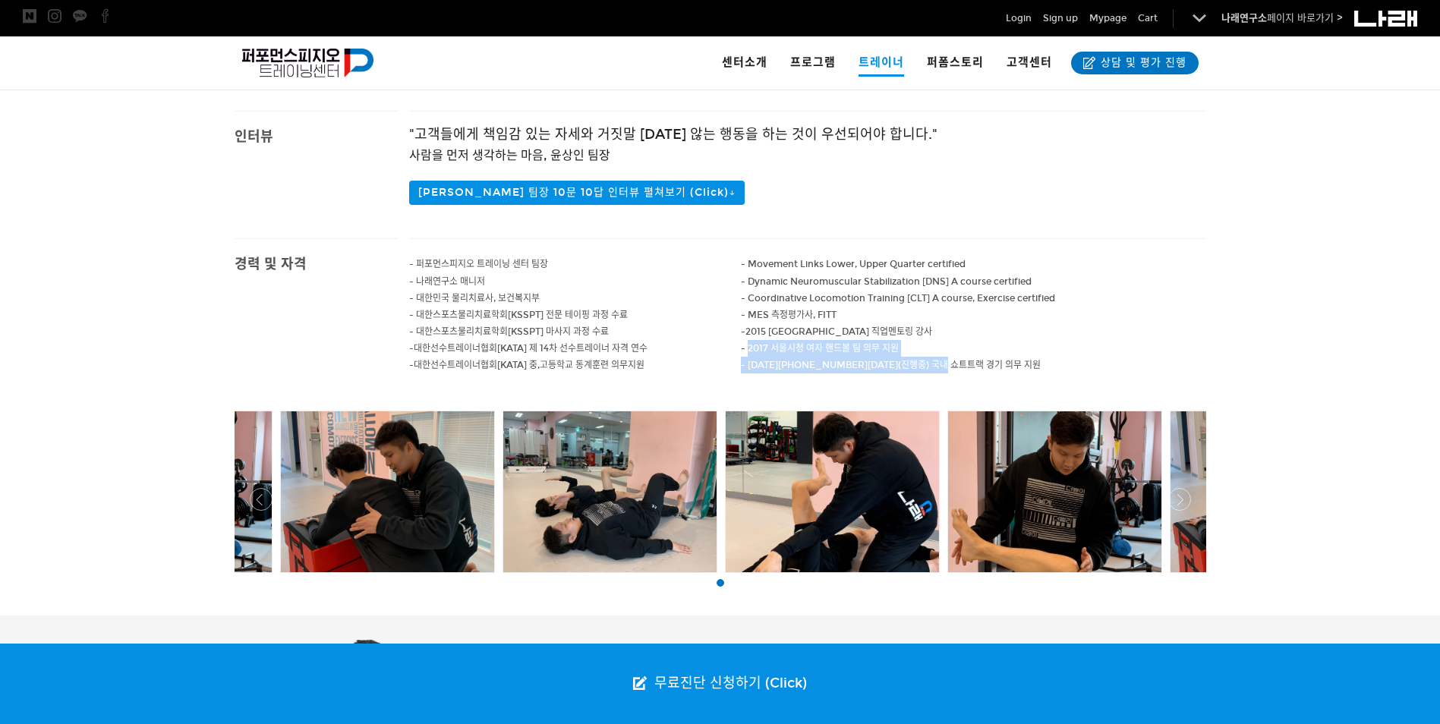
drag, startPoint x: 748, startPoint y: 349, endPoint x: 960, endPoint y: 363, distance: 212.2
click at [960, 363] on div "- Movement Links Lower, Upper Quarter certified - Dynamic Neuromuscular Stabili…" at bounding box center [973, 314] width 465 height 151
click at [960, 363] on p "- 2016 ~ 2019(진행중) 국내 쇼트트랙 경기 의무 지원" at bounding box center [973, 365] width 465 height 17
drag, startPoint x: 723, startPoint y: 347, endPoint x: 922, endPoint y: 355, distance: 199.8
click at [922, 355] on div "- 퍼포먼스피지오 트레이닝 센터 팀장 - 나래연구소 매니저 - 대한민국 물리치료사, 보건복지부 - 대한스포츠물리치료학회[KSSPT] 전문 테이…" at bounding box center [807, 323] width 797 height 168
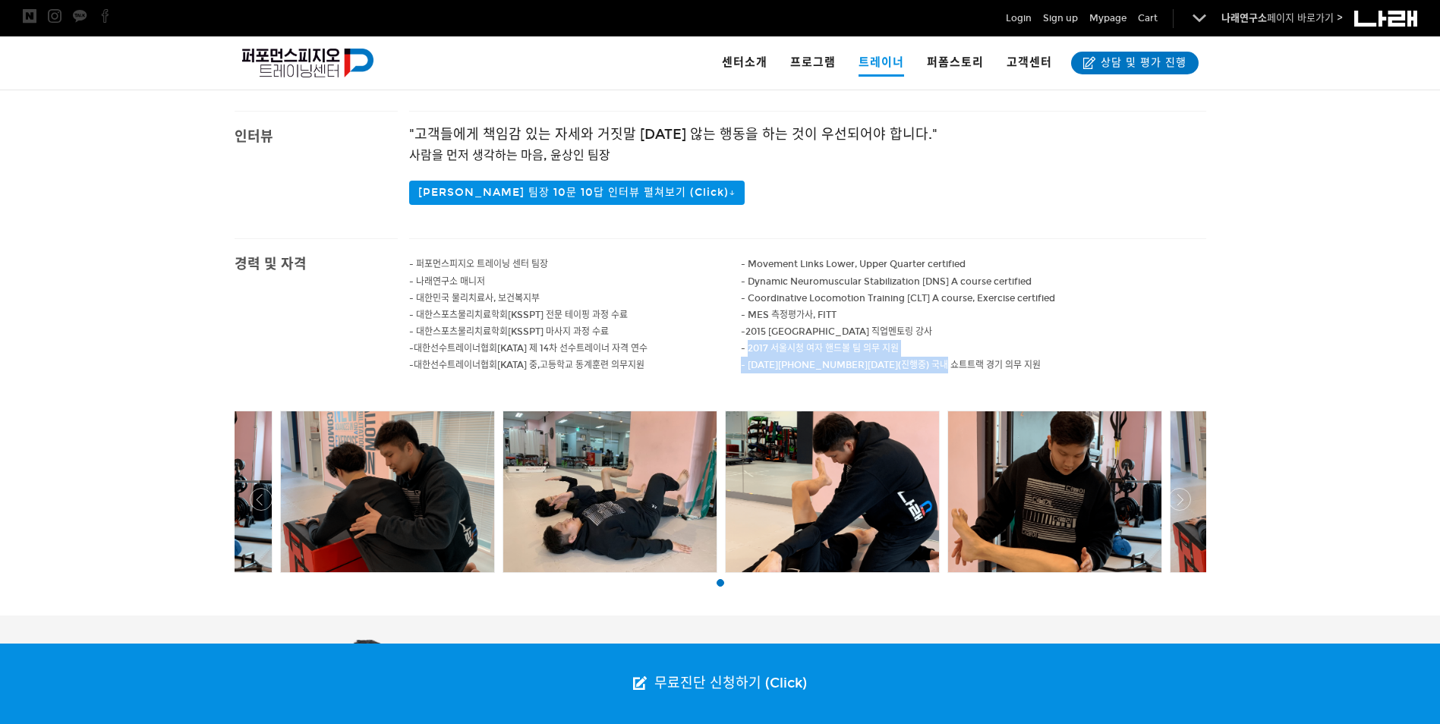
click at [922, 355] on p "- 2017 서울시청 여자 핸드볼 팀 의무 지원" at bounding box center [973, 348] width 465 height 17
drag, startPoint x: 745, startPoint y: 345, endPoint x: 967, endPoint y: 358, distance: 222.8
click at [967, 358] on div "- Movement Links Lower, Upper Quarter certified - Dynamic Neuromuscular Stabili…" at bounding box center [973, 314] width 465 height 151
click at [965, 359] on p "- 2016 ~ 2019(진행중) 국내 쇼트트랙 경기 의무 지원" at bounding box center [973, 365] width 465 height 17
click at [946, 367] on p "- 2016 ~ 2019(진행중) 국내 쇼트트랙 경기 의무 지원" at bounding box center [973, 365] width 465 height 17
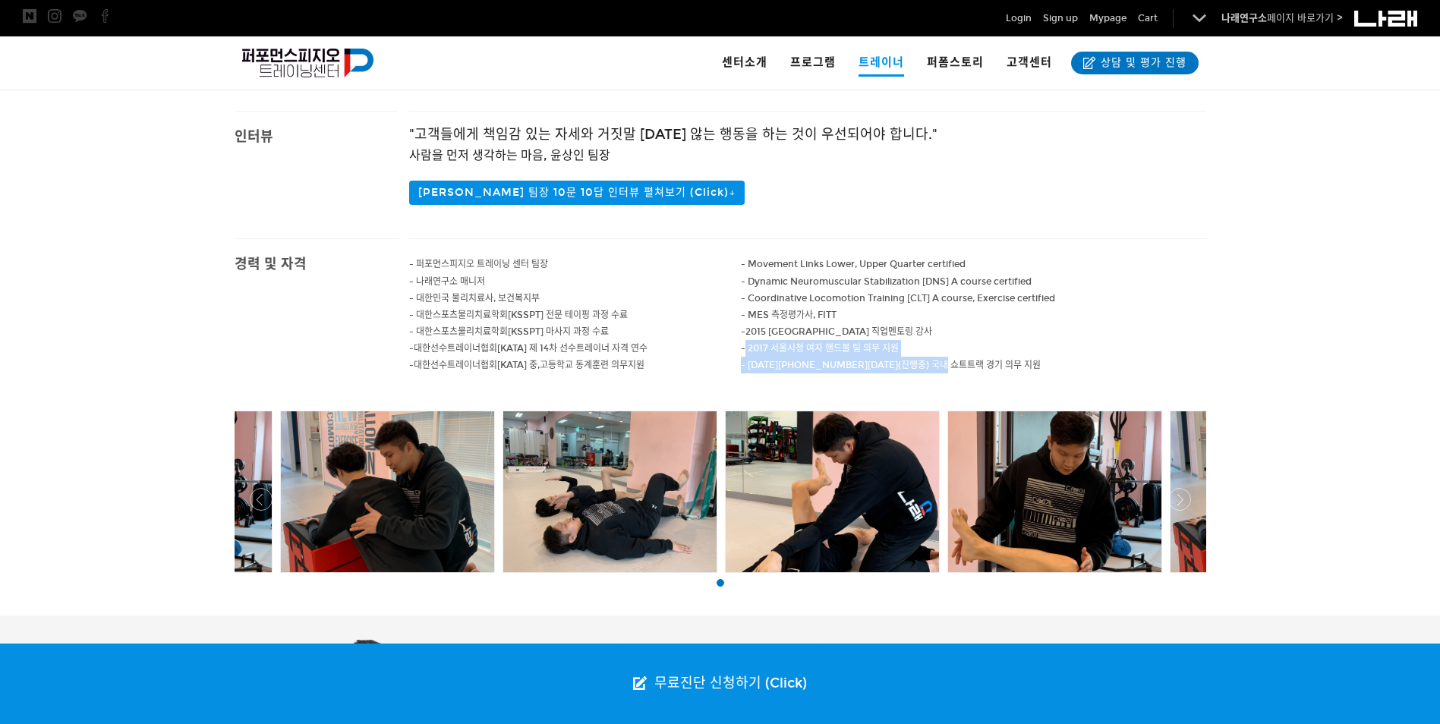
drag, startPoint x: 946, startPoint y: 367, endPoint x: 698, endPoint y: 347, distance: 249.8
click at [698, 347] on div "- 퍼포먼스피지오 트레이닝 센터 팀장 - 나래연구소 매니저 - 대한민국 물리치료사, 보건복지부 - 대한스포츠물리치료학회[KSSPT] 전문 테이…" at bounding box center [807, 323] width 797 height 168
drag, startPoint x: 698, startPoint y: 347, endPoint x: 811, endPoint y: 348, distance: 113.1
click at [811, 348] on span "- 2017 서울시청 여자 핸드볼 팀 의무 지원" at bounding box center [820, 348] width 158 height 11
click at [767, 348] on span "- 2017 서울시청 여자 핸드볼 팀 의무 지원" at bounding box center [820, 348] width 158 height 11
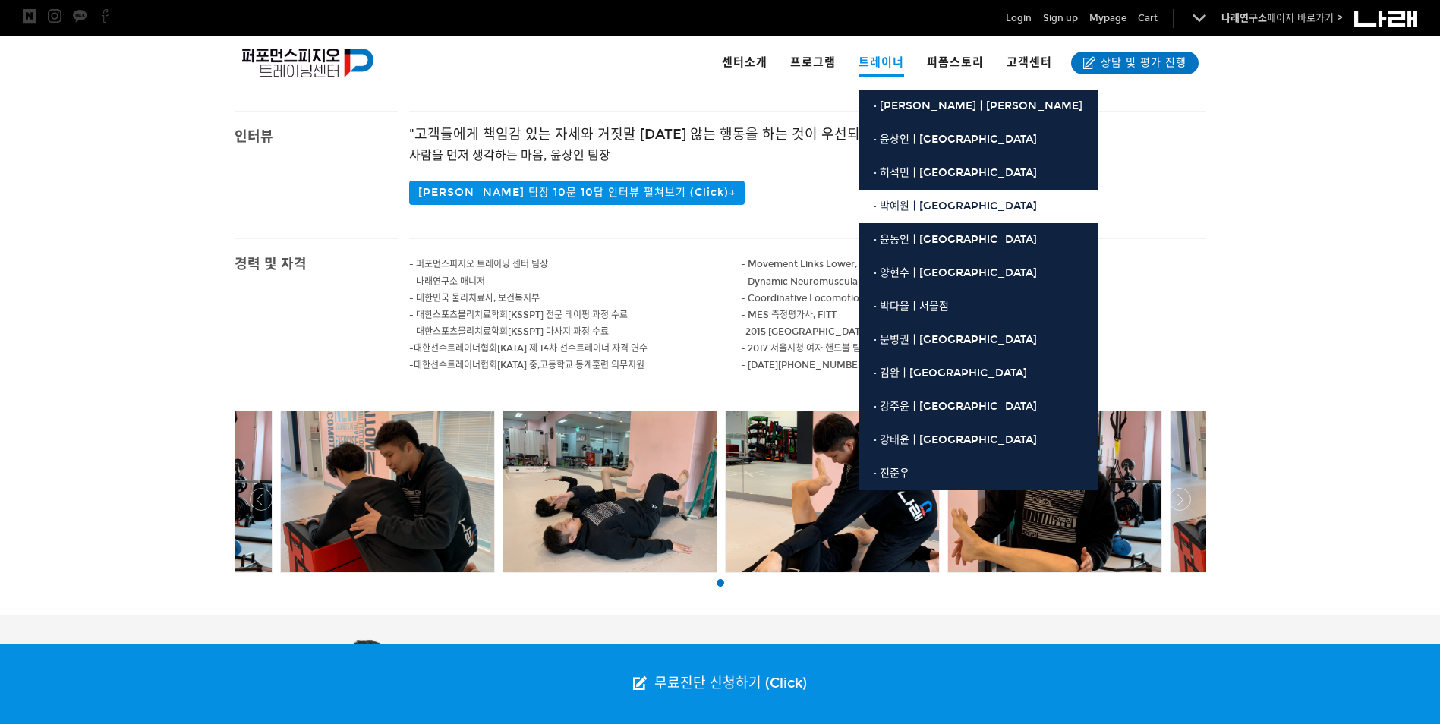
click at [920, 197] on link "· 박예원ㅣ[GEOGRAPHIC_DATA]" at bounding box center [977, 206] width 239 height 33
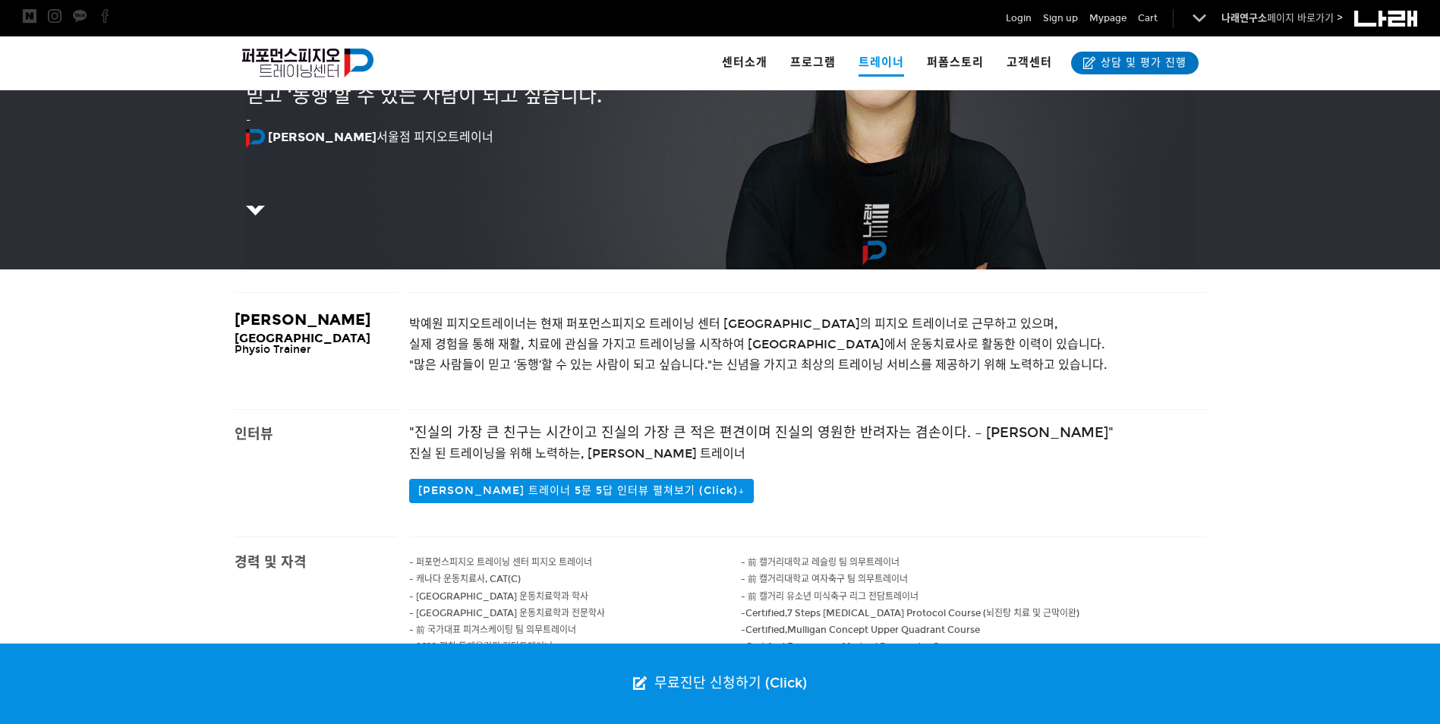
scroll to position [304, 0]
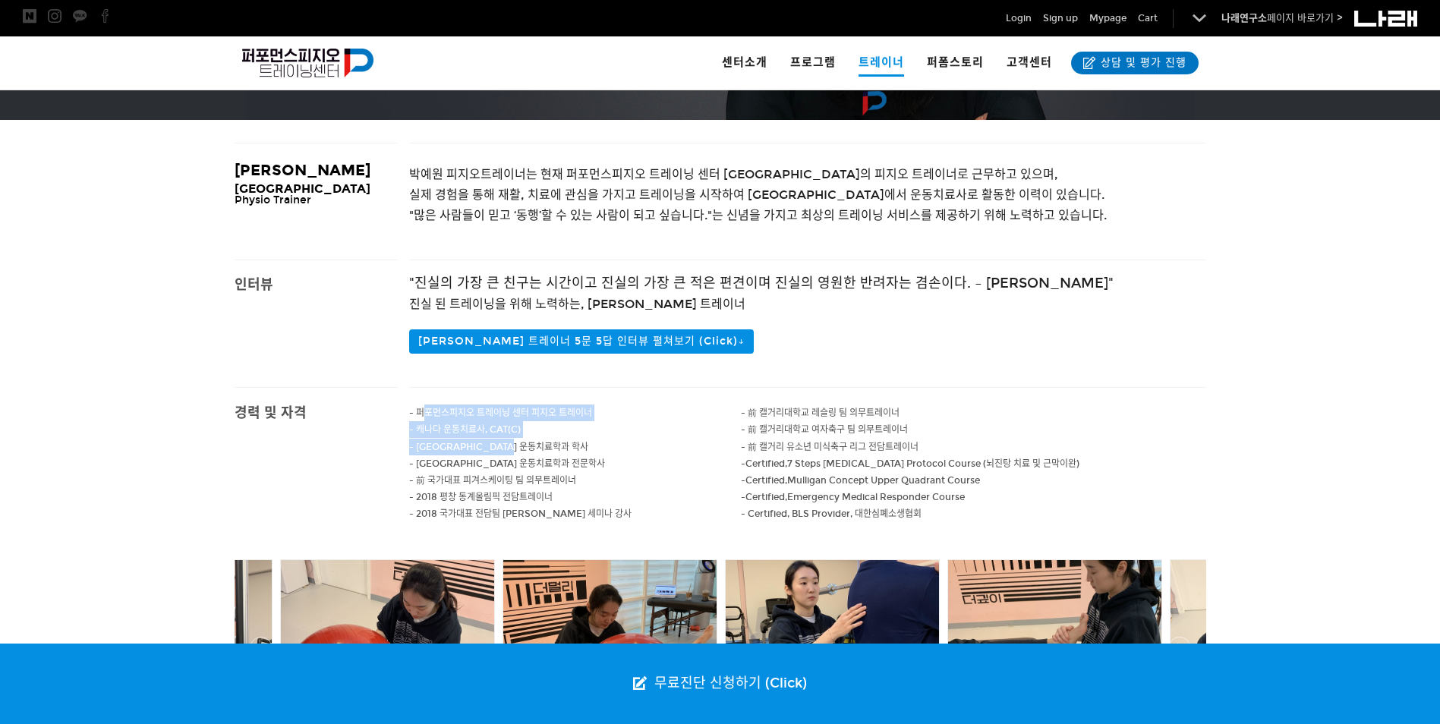
drag, startPoint x: 427, startPoint y: 407, endPoint x: 549, endPoint y: 443, distance: 126.8
click at [549, 443] on div "- 퍼포먼스피지오 트레이닝 센터 피지오 트레이너 - 캐나다 운동치료사, CAT(C) - 캘거리대학교 운동치료학과 학사 - 마운트로얄대학교 운동…" at bounding box center [575, 472] width 332 height 168
click at [549, 443] on p "- 캘거리대학교 운동치료학과 학사" at bounding box center [575, 447] width 332 height 17
drag, startPoint x: 420, startPoint y: 432, endPoint x: 512, endPoint y: 436, distance: 92.7
click at [512, 436] on p "- 캐나다 운동치료사, CAT(C)" at bounding box center [575, 429] width 332 height 17
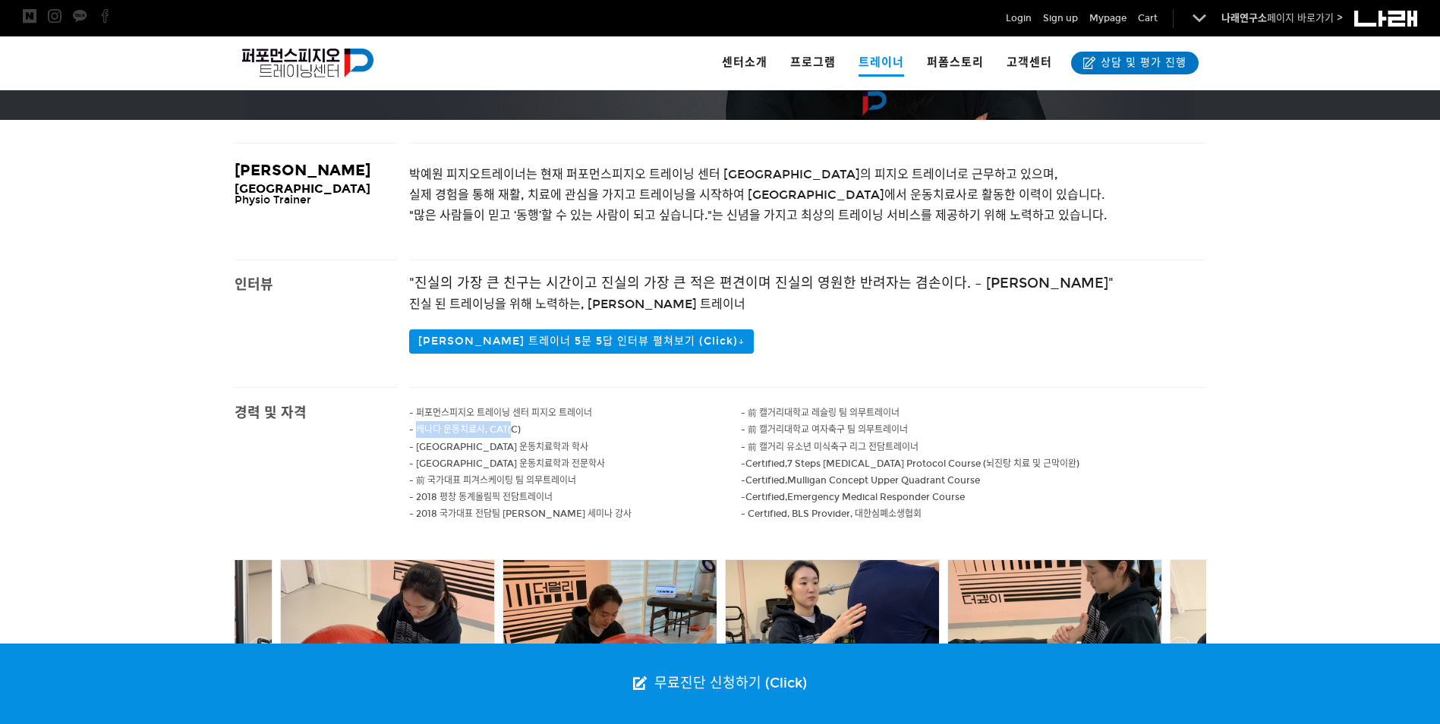
click at [512, 436] on p "- 캐나다 운동치료사, CAT(C)" at bounding box center [575, 429] width 332 height 17
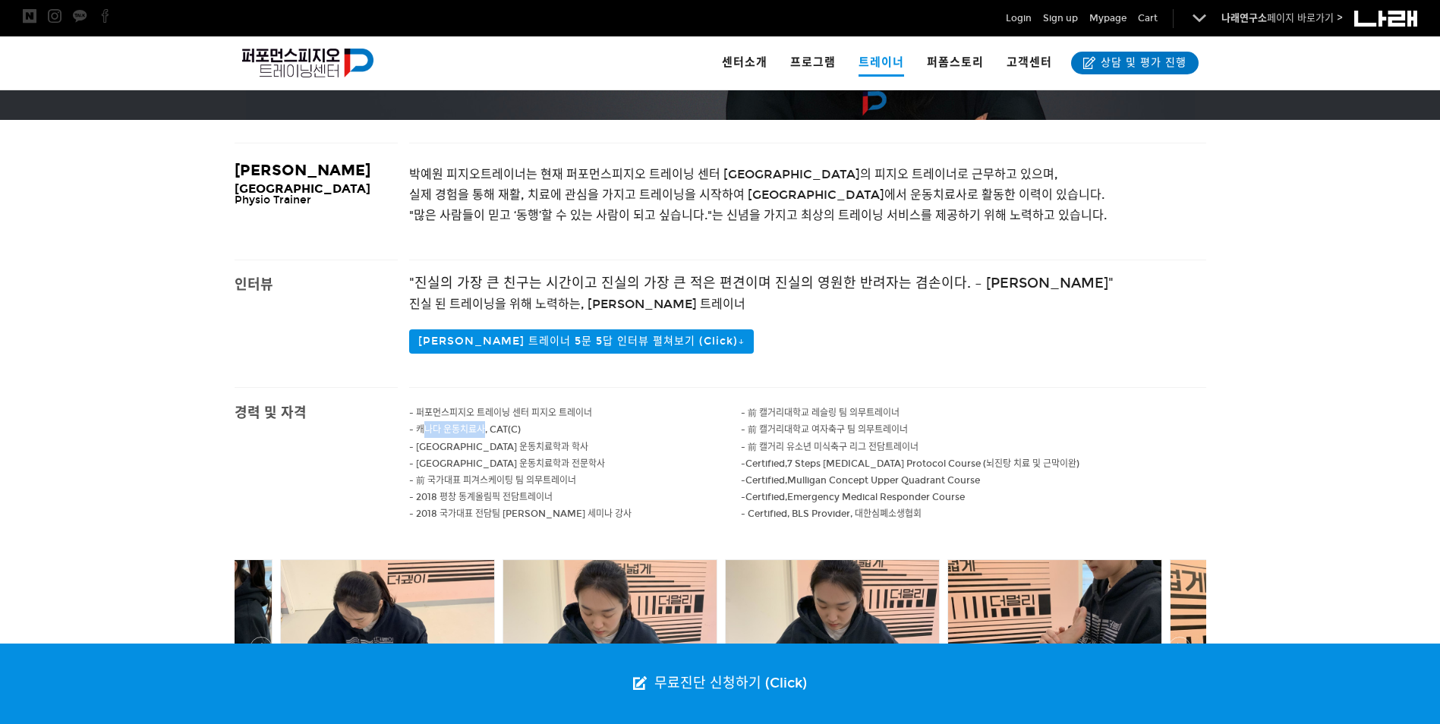
drag, startPoint x: 424, startPoint y: 430, endPoint x: 482, endPoint y: 435, distance: 58.7
click at [482, 435] on span "- 캐나다 운동치료사, CAT(C)" at bounding box center [465, 429] width 112 height 11
drag, startPoint x: 420, startPoint y: 432, endPoint x: 527, endPoint y: 439, distance: 106.5
click at [527, 439] on div "- 퍼포먼스피지오 트레이닝 센터 피지오 트레이너 - 캐나다 운동치료사, CAT(C) - 캘거리대학교 운동치료학과 학사 - 마운트로얄대학교 운동…" at bounding box center [575, 472] width 332 height 168
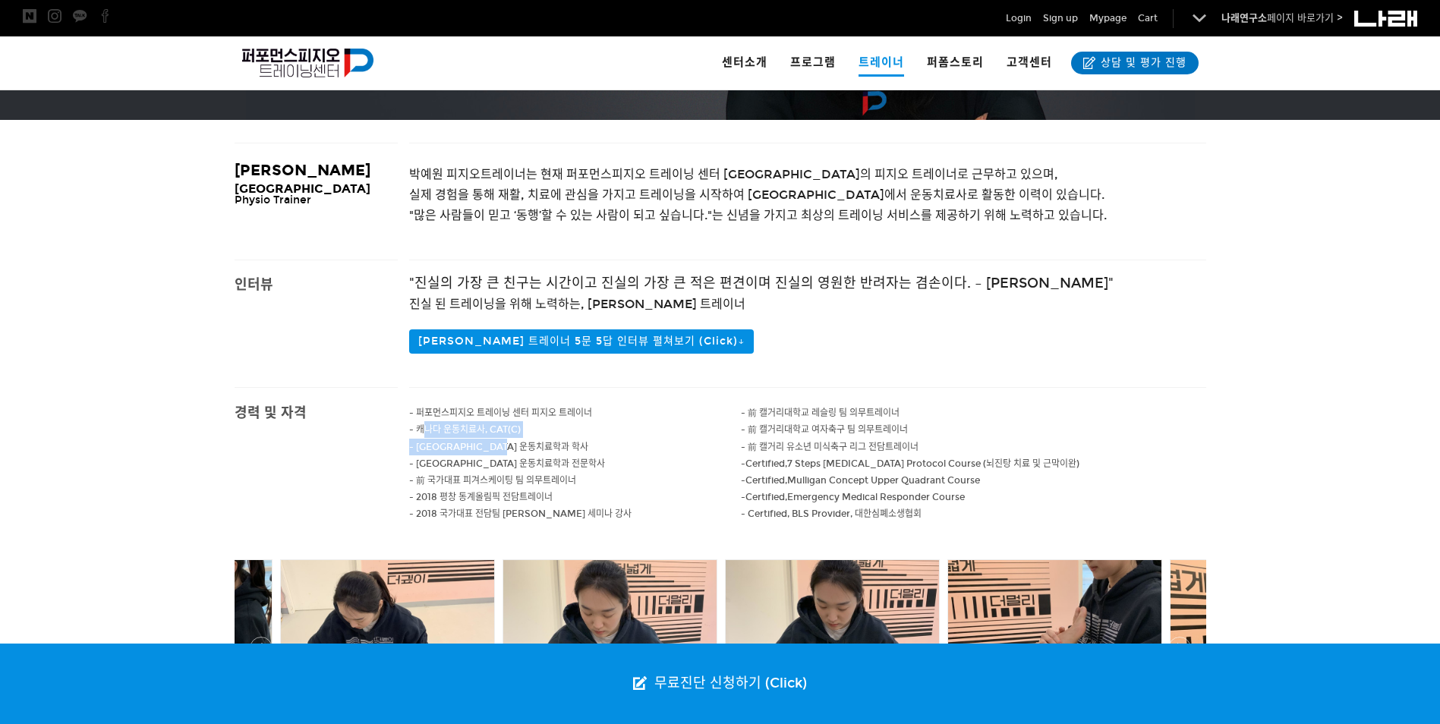
click at [527, 440] on p "- 캘거리대학교 운동치료학과 학사" at bounding box center [575, 447] width 332 height 17
click at [512, 443] on span "- 캘거리대학교 운동치료학과 학사" at bounding box center [498, 447] width 179 height 11
drag, startPoint x: 421, startPoint y: 451, endPoint x: 558, endPoint y: 460, distance: 136.9
click at [558, 460] on div "- 퍼포먼스피지오 트레이닝 센터 피지오 트레이너 - 캐나다 운동치료사, CAT(C) - 캘거리대학교 운동치료학과 학사 - 마운트로얄대학교 운동…" at bounding box center [575, 472] width 332 height 168
drag, startPoint x: 558, startPoint y: 460, endPoint x: 520, endPoint y: 477, distance: 41.8
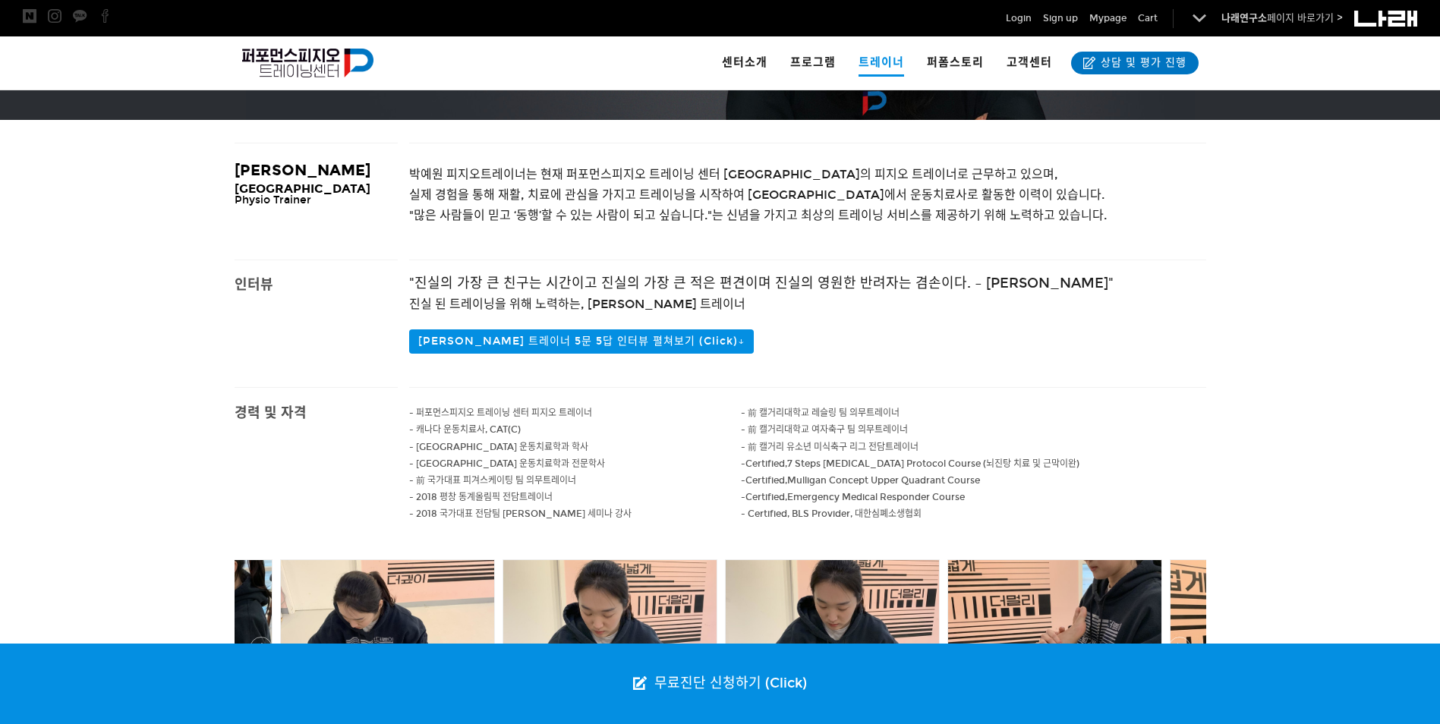
click at [520, 477] on span "- 前 국가대표 피겨스케이팅 팀 의무트레이너" at bounding box center [492, 480] width 167 height 11
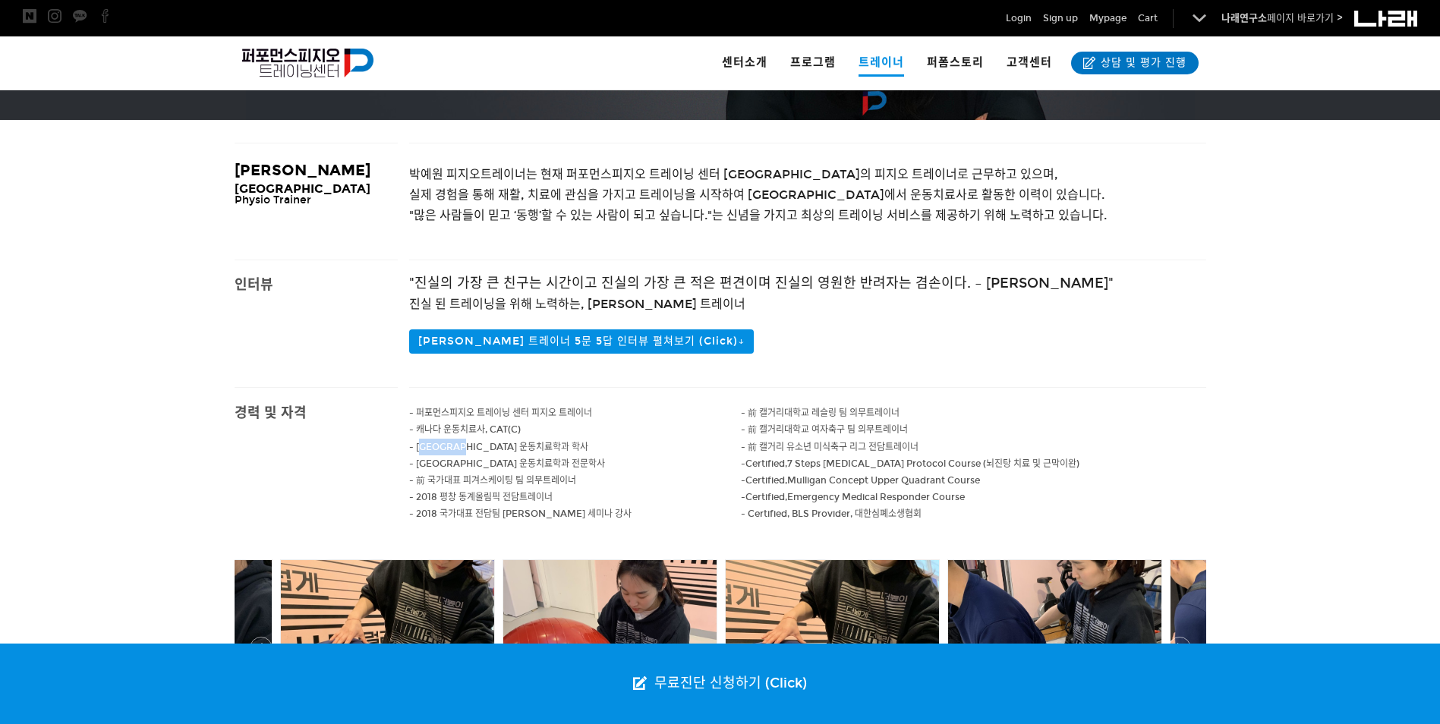
drag, startPoint x: 421, startPoint y: 452, endPoint x: 474, endPoint y: 452, distance: 52.4
click at [474, 452] on span "- 캘거리대학교 운동치료학과 학사" at bounding box center [498, 447] width 179 height 11
drag, startPoint x: 472, startPoint y: 450, endPoint x: 518, endPoint y: 450, distance: 45.5
click at [518, 450] on span "- 캘거리대학교 운동치료학과 학사" at bounding box center [498, 447] width 179 height 11
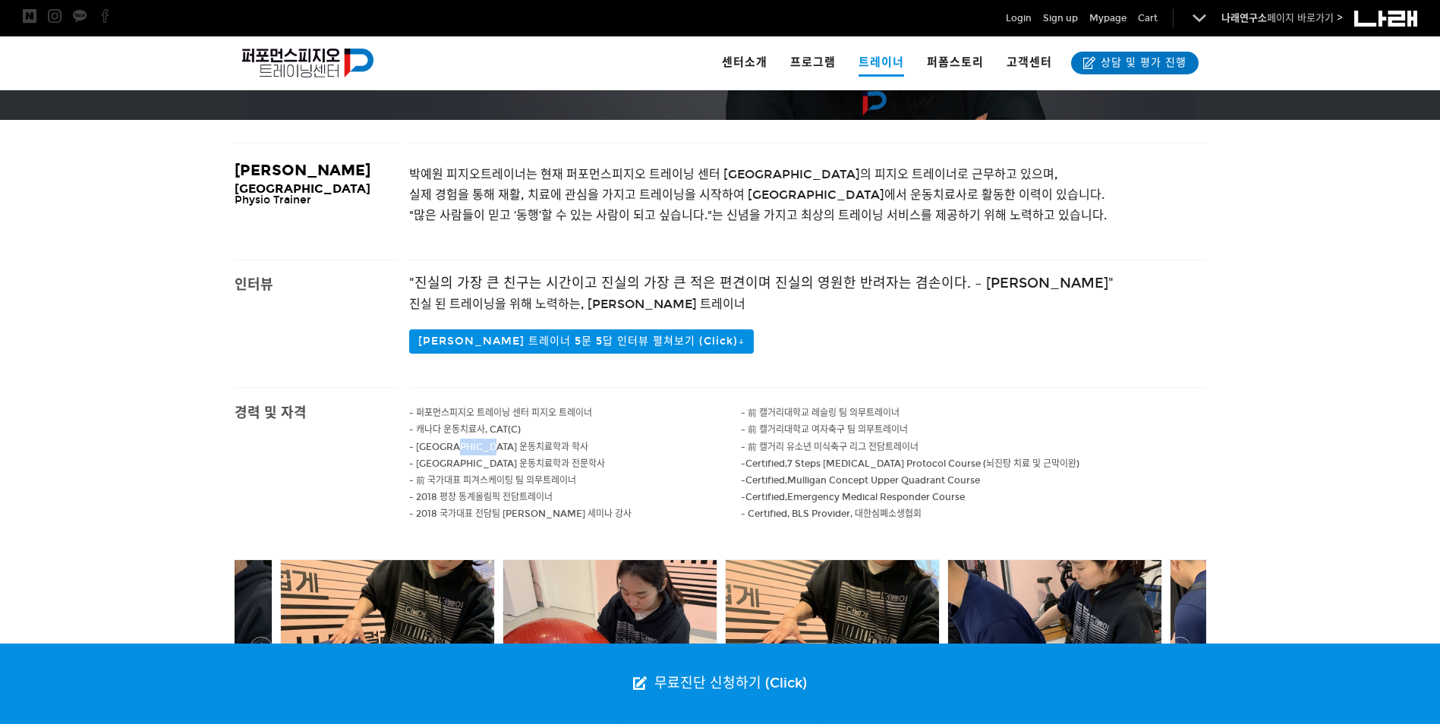
click at [518, 450] on span "- 캘거리대학교 운동치료학과 학사" at bounding box center [498, 447] width 179 height 11
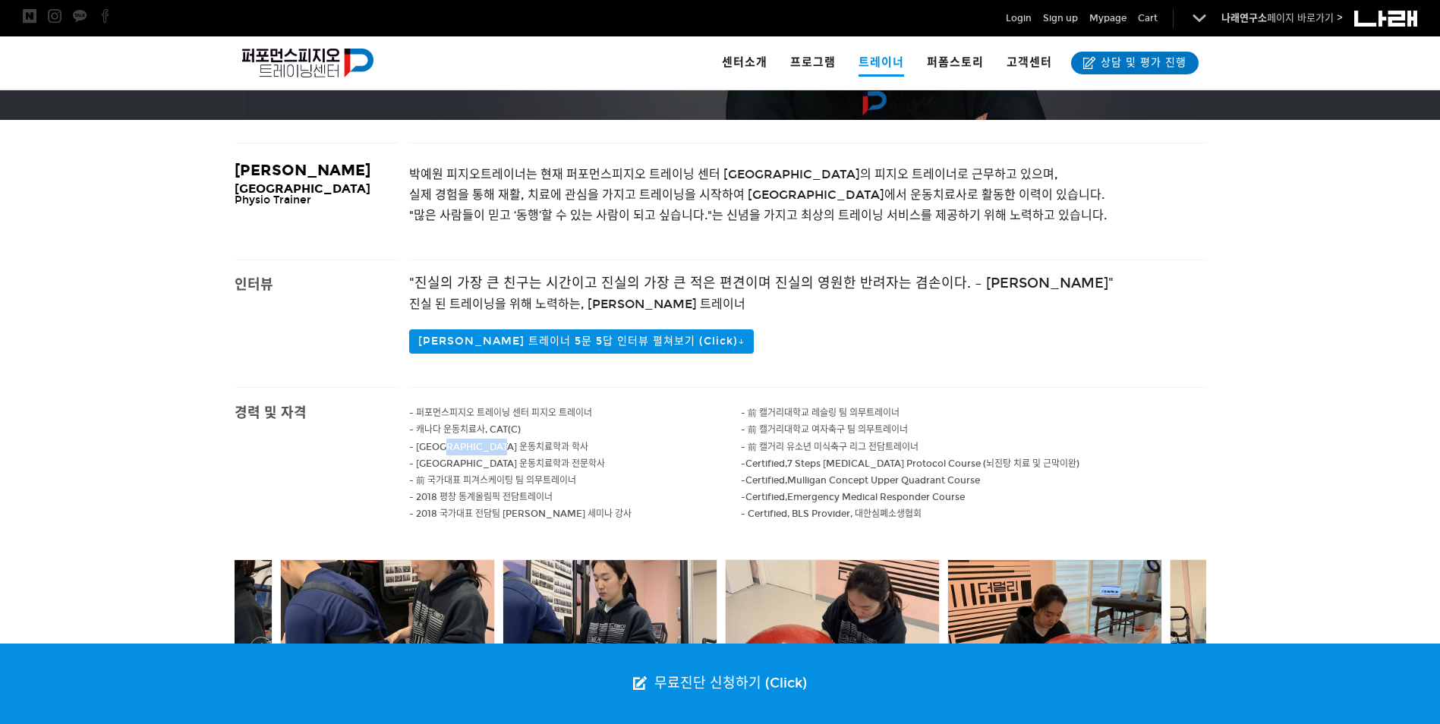
drag, startPoint x: 461, startPoint y: 450, endPoint x: 531, endPoint y: 453, distance: 69.9
click at [531, 453] on p "- 캘거리대학교 운동치료학과 학사" at bounding box center [575, 447] width 332 height 17
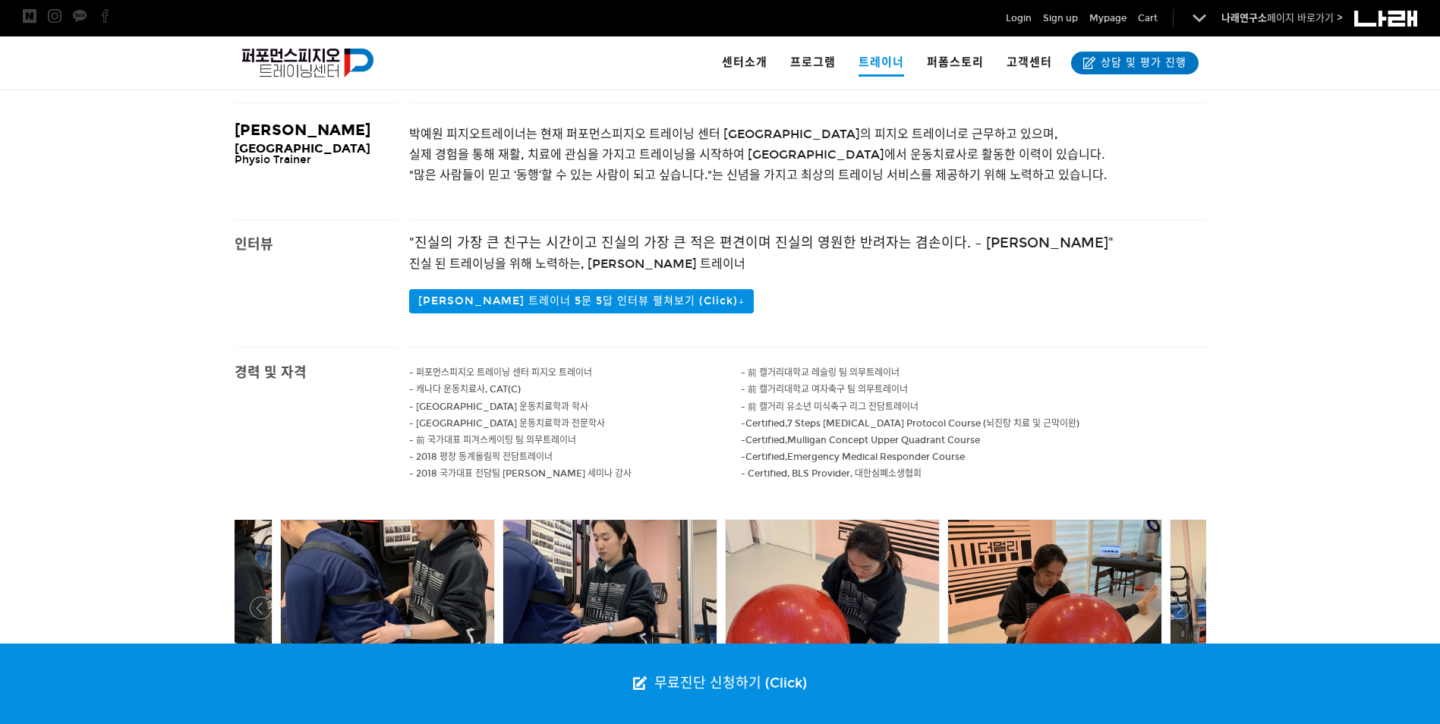
scroll to position [379, 0]
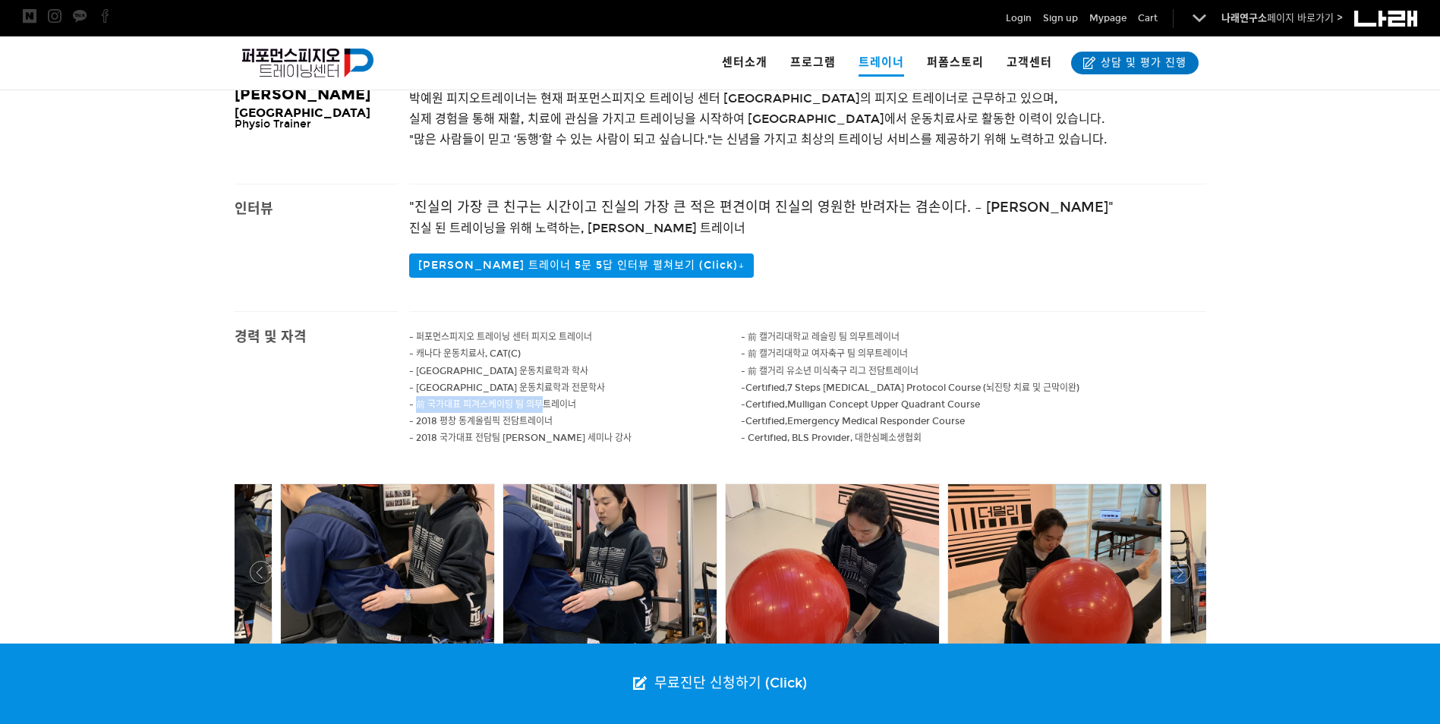
drag, startPoint x: 415, startPoint y: 404, endPoint x: 547, endPoint y: 404, distance: 132.1
click at [547, 404] on span "- 前 국가대표 피겨스케이팅 팀 의무트레이너" at bounding box center [492, 404] width 167 height 11
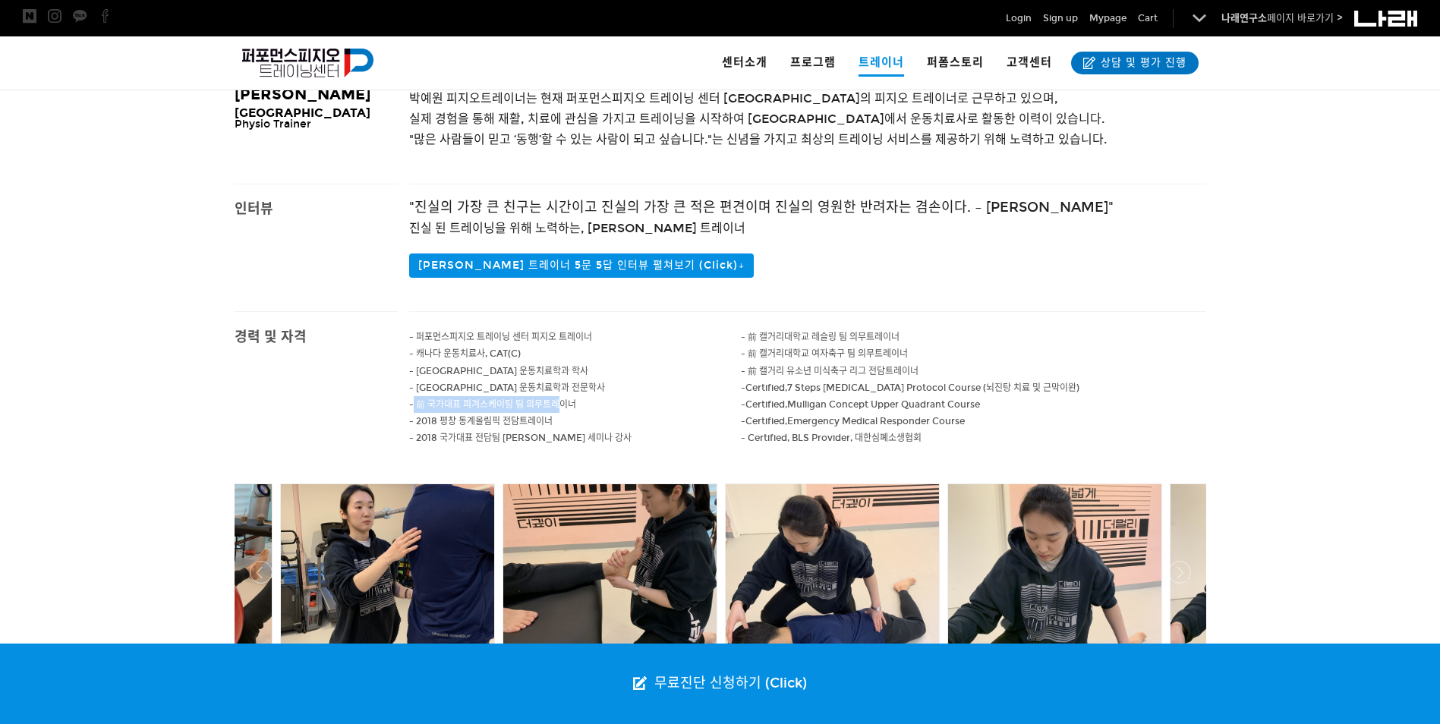
drag, startPoint x: 414, startPoint y: 403, endPoint x: 560, endPoint y: 407, distance: 146.5
click at [560, 407] on span "- 前 국가대표 피겨스케이팅 팀 의무트레이너" at bounding box center [492, 404] width 167 height 11
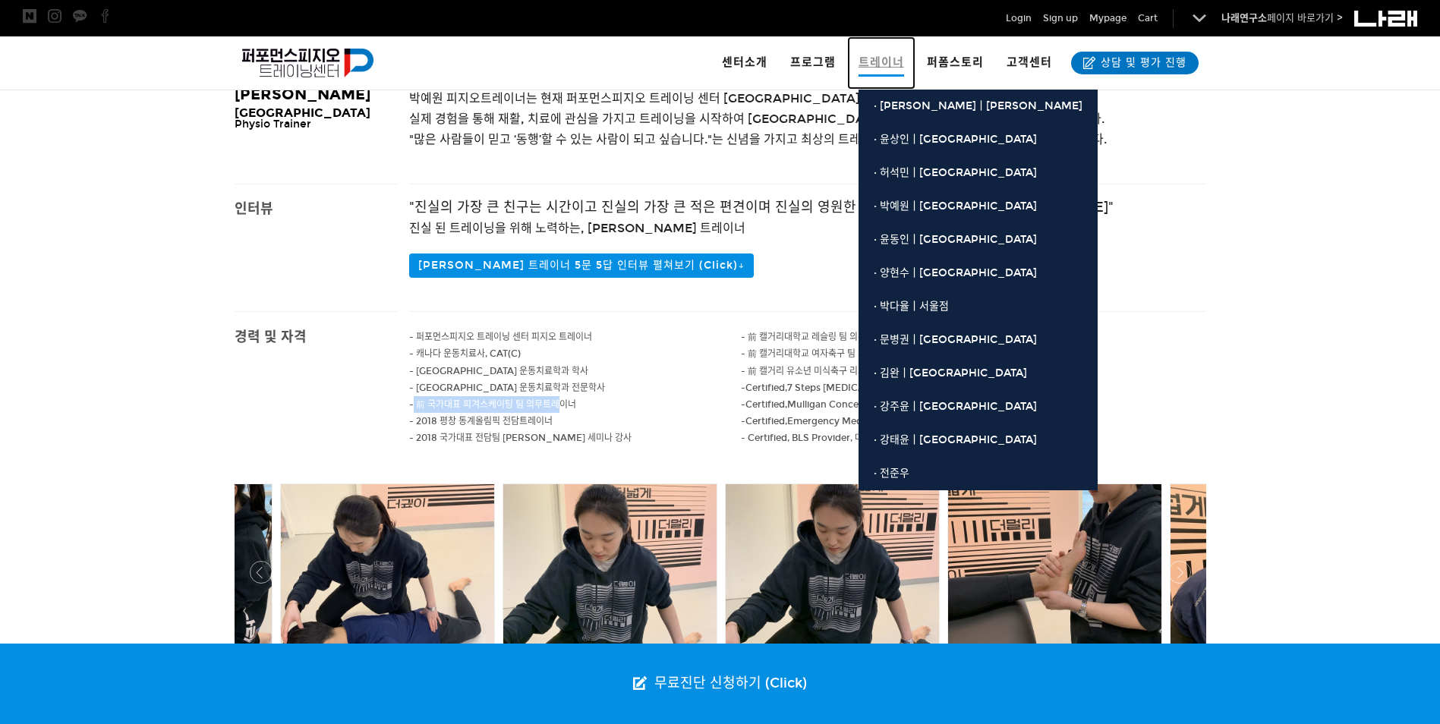
click at [888, 54] on span "트레이너" at bounding box center [881, 63] width 46 height 27
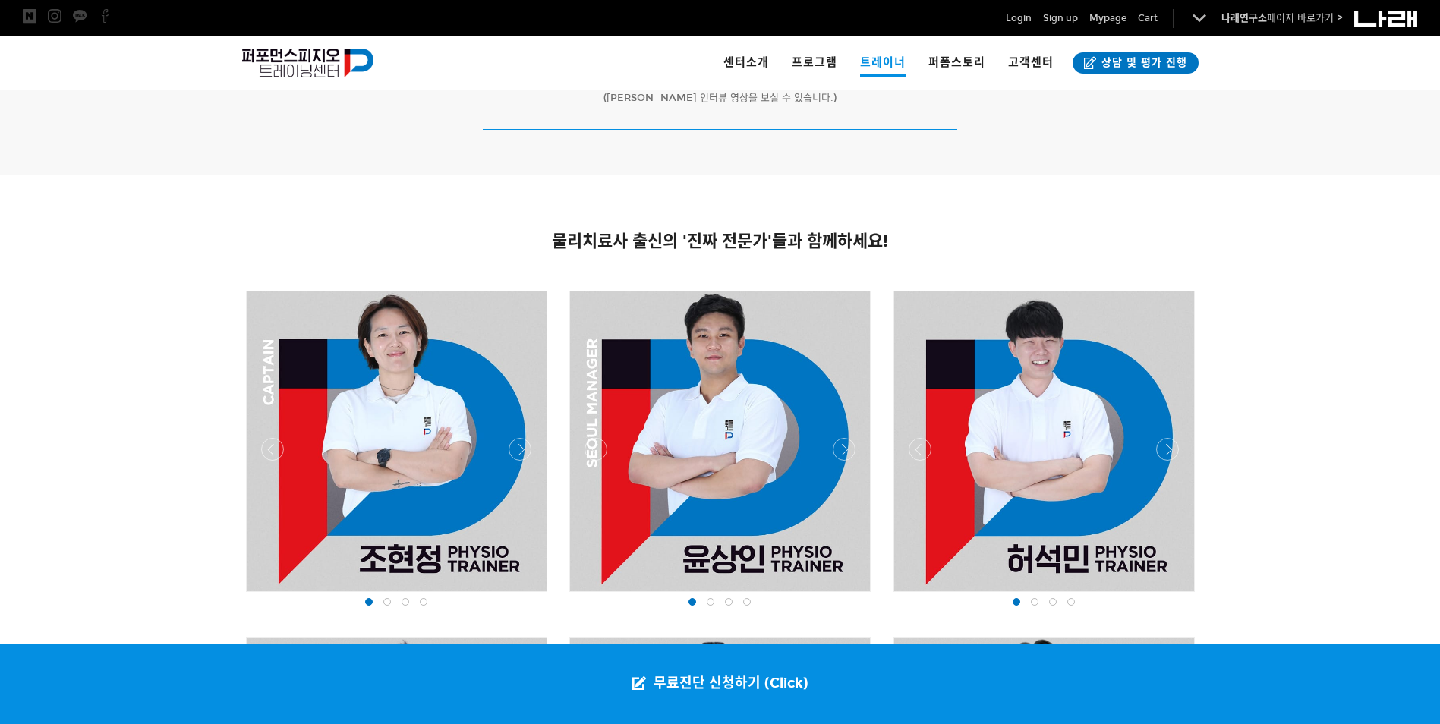
scroll to position [865, 0]
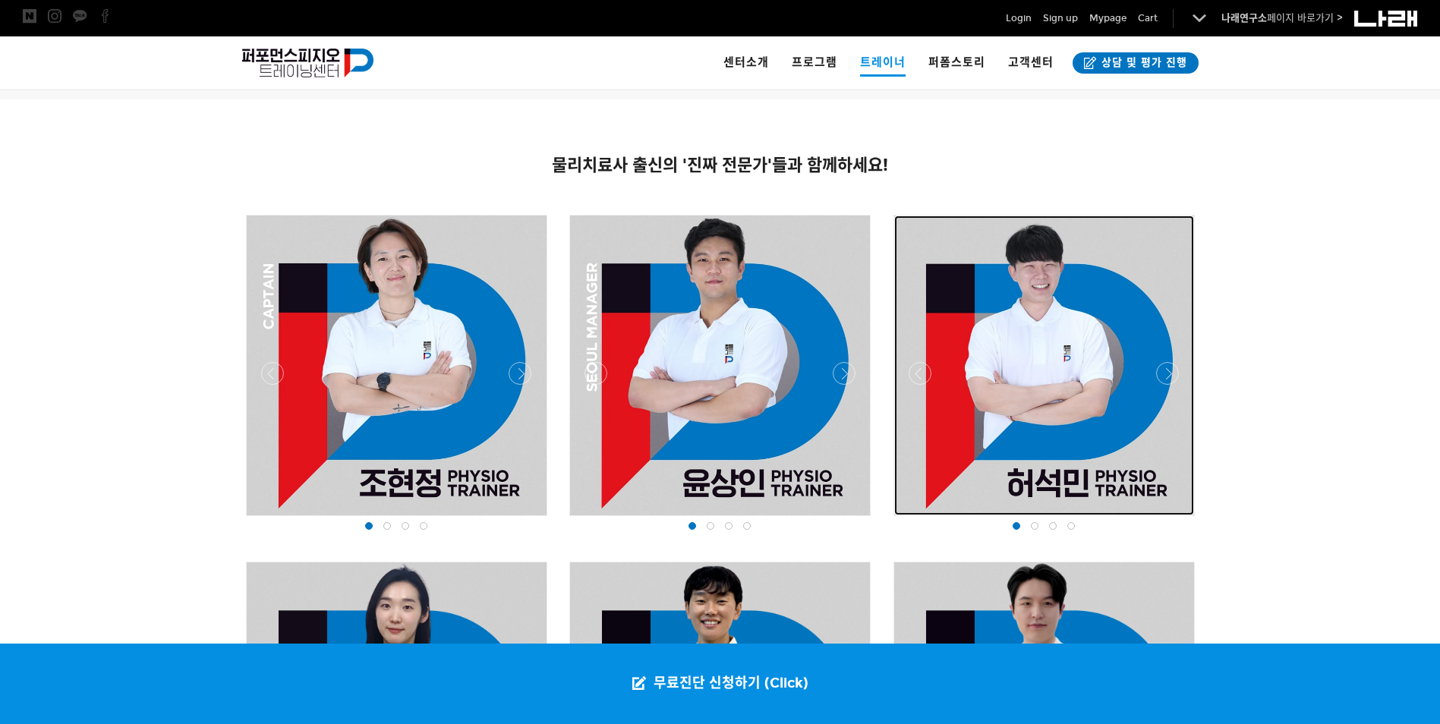
click at [1005, 367] on div at bounding box center [1044, 366] width 300 height 300
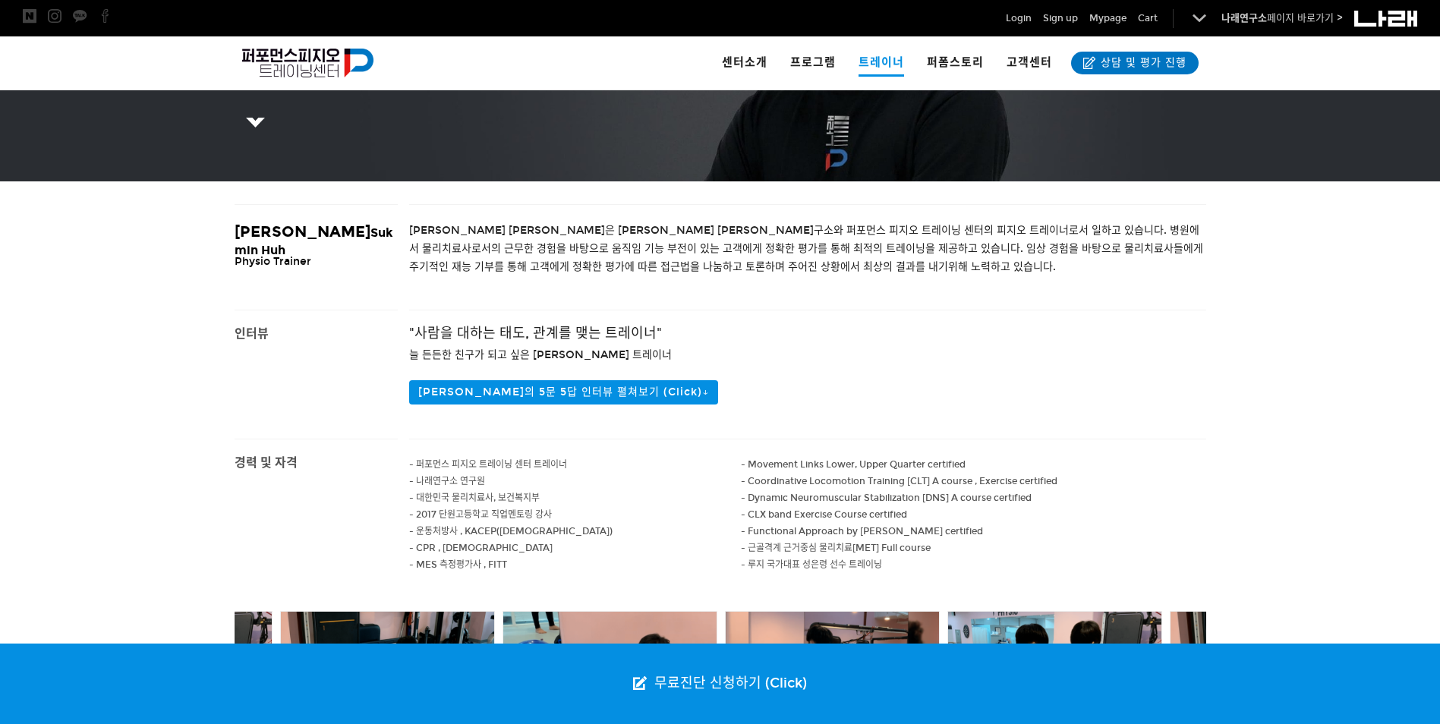
scroll to position [531, 0]
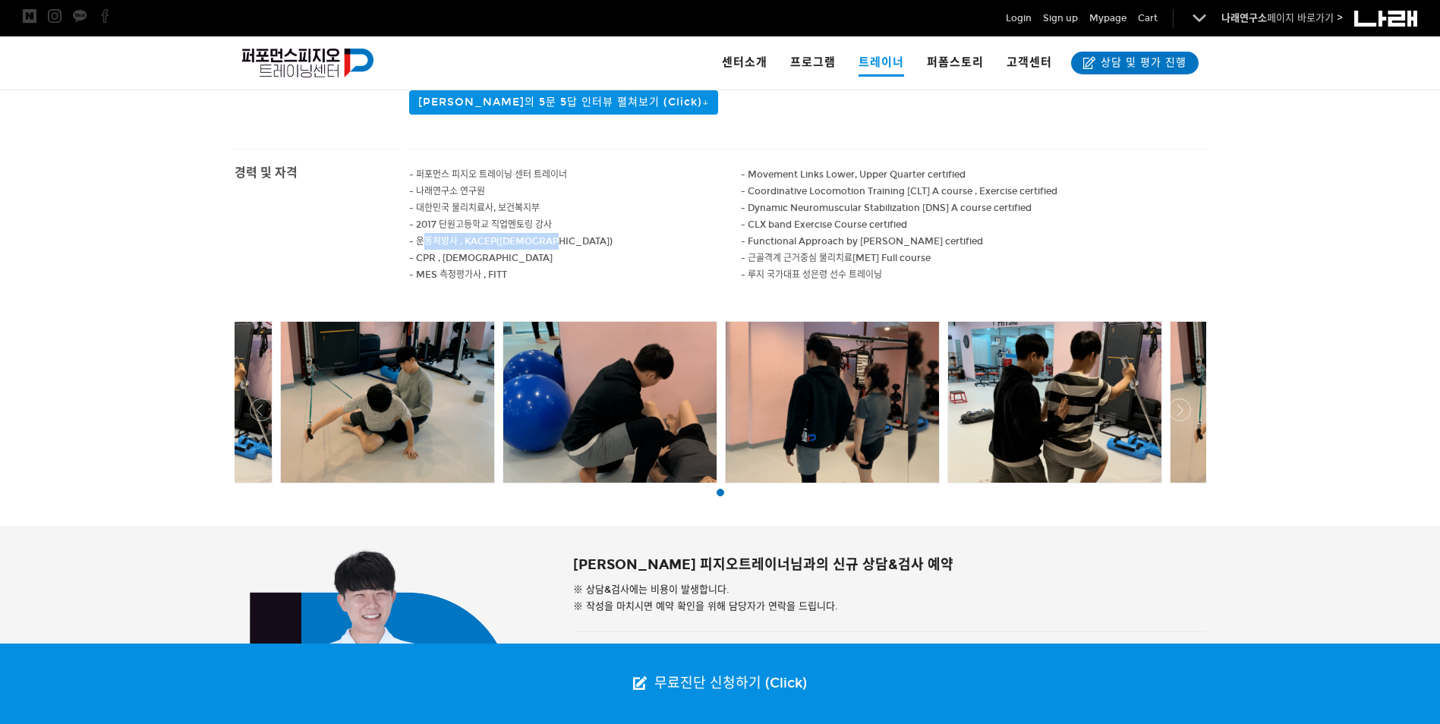
drag, startPoint x: 421, startPoint y: 244, endPoint x: 590, endPoint y: 238, distance: 168.6
click at [590, 238] on p "- 운동처방사 , KACEP([DEMOGRAPHIC_DATA])" at bounding box center [575, 241] width 332 height 17
drag, startPoint x: 590, startPoint y: 238, endPoint x: 581, endPoint y: 259, distance: 22.4
click at [581, 259] on p "- CPR , 대한적십자사" at bounding box center [575, 258] width 332 height 17
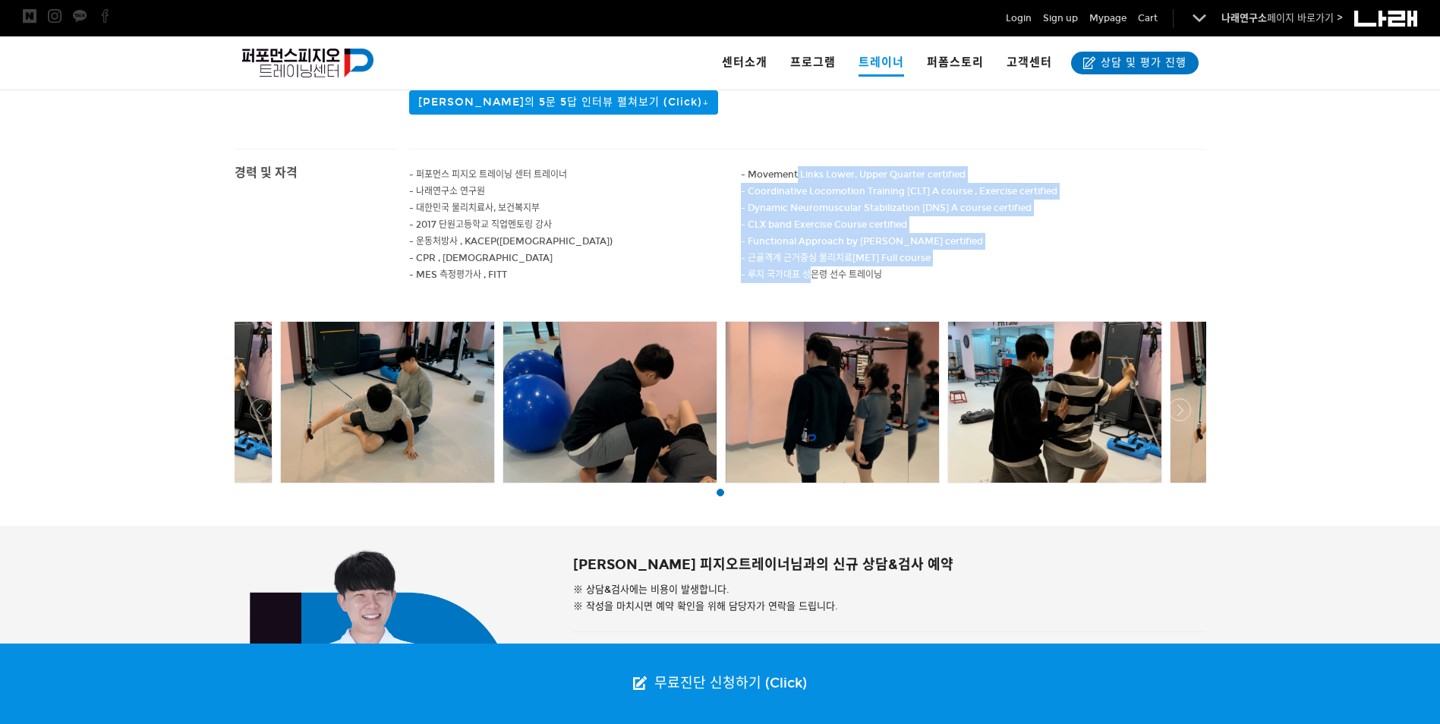
drag, startPoint x: 796, startPoint y: 177, endPoint x: 811, endPoint y: 279, distance: 102.8
click at [811, 279] on div "- Movement Links Lower, Upper Quarter certified - Coordinative Locomotion Train…" at bounding box center [973, 225] width 465 height 151
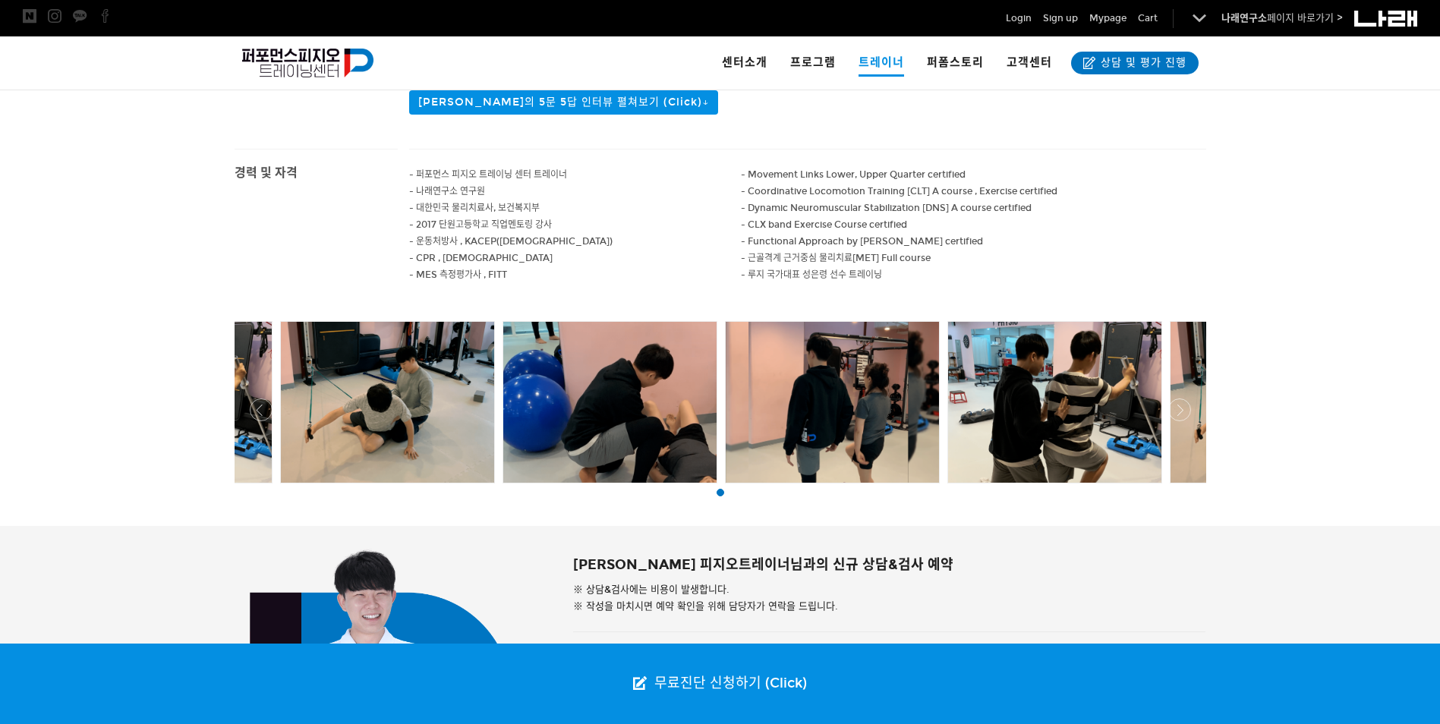
drag, startPoint x: 811, startPoint y: 279, endPoint x: 973, endPoint y: 285, distance: 161.8
click at [973, 285] on p at bounding box center [973, 291] width 465 height 17
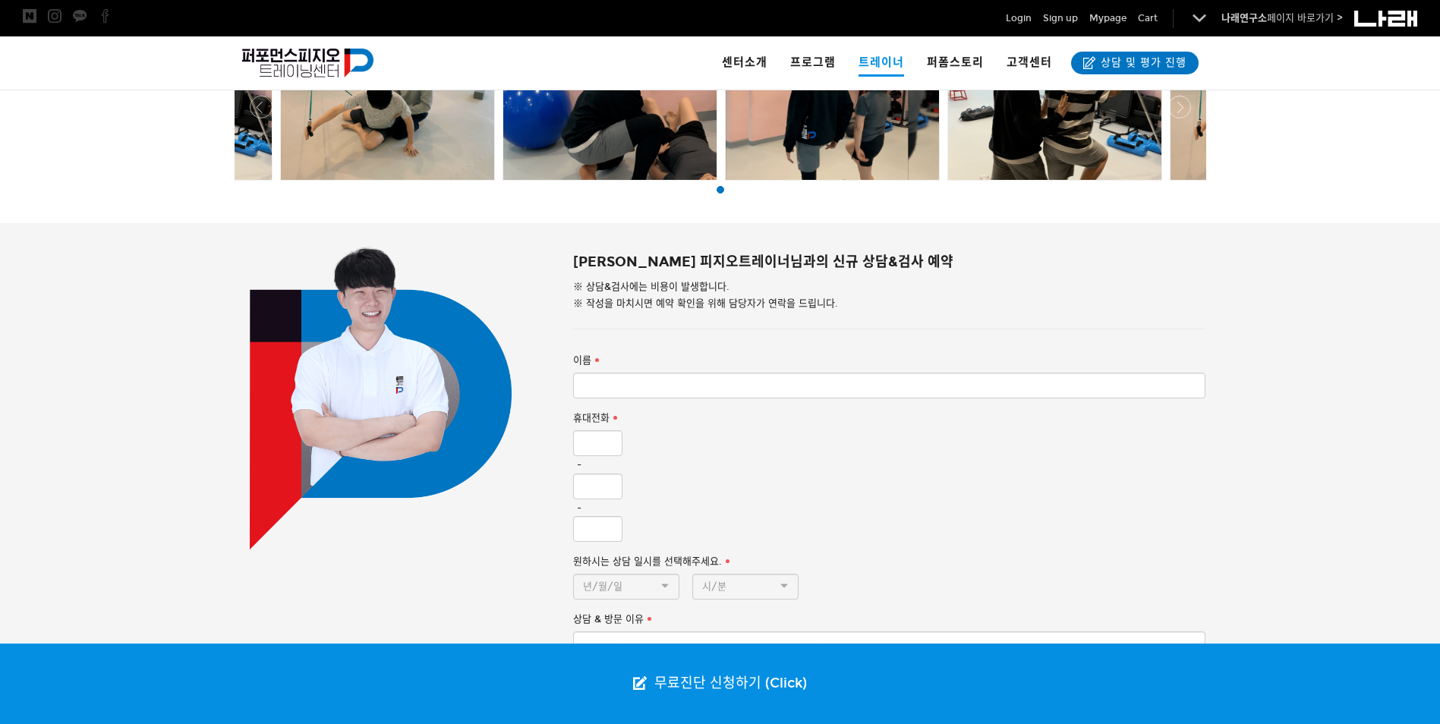
scroll to position [835, 0]
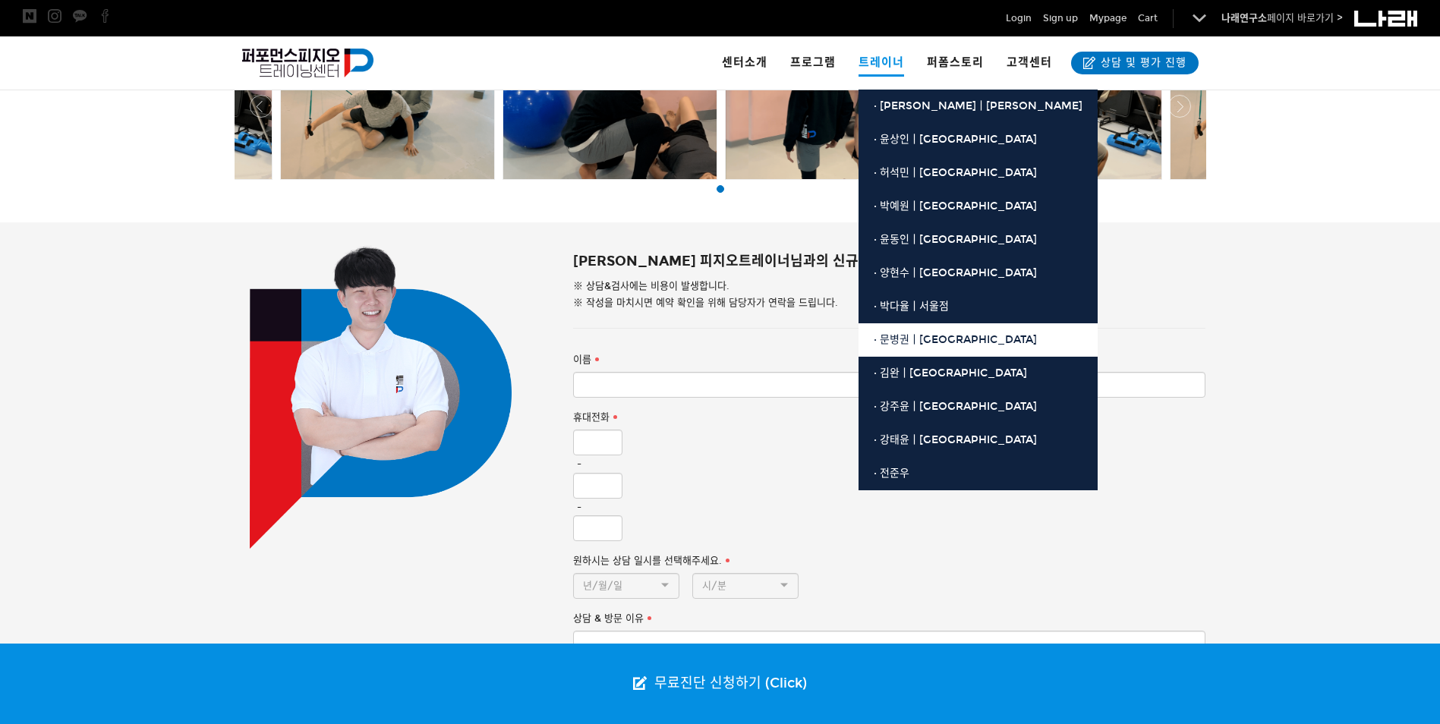
click at [924, 348] on link "· 문병권ㅣ[GEOGRAPHIC_DATA]" at bounding box center [977, 339] width 239 height 33
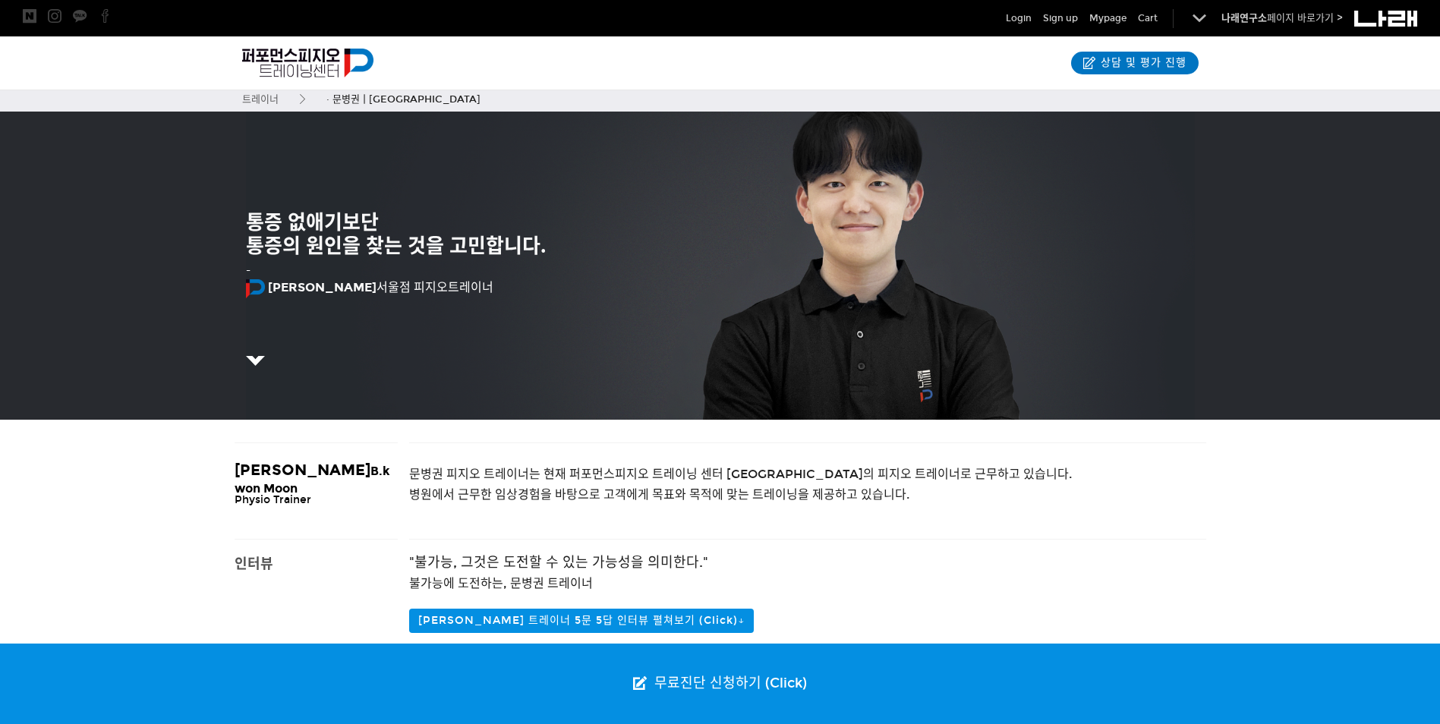
scroll to position [531, 0]
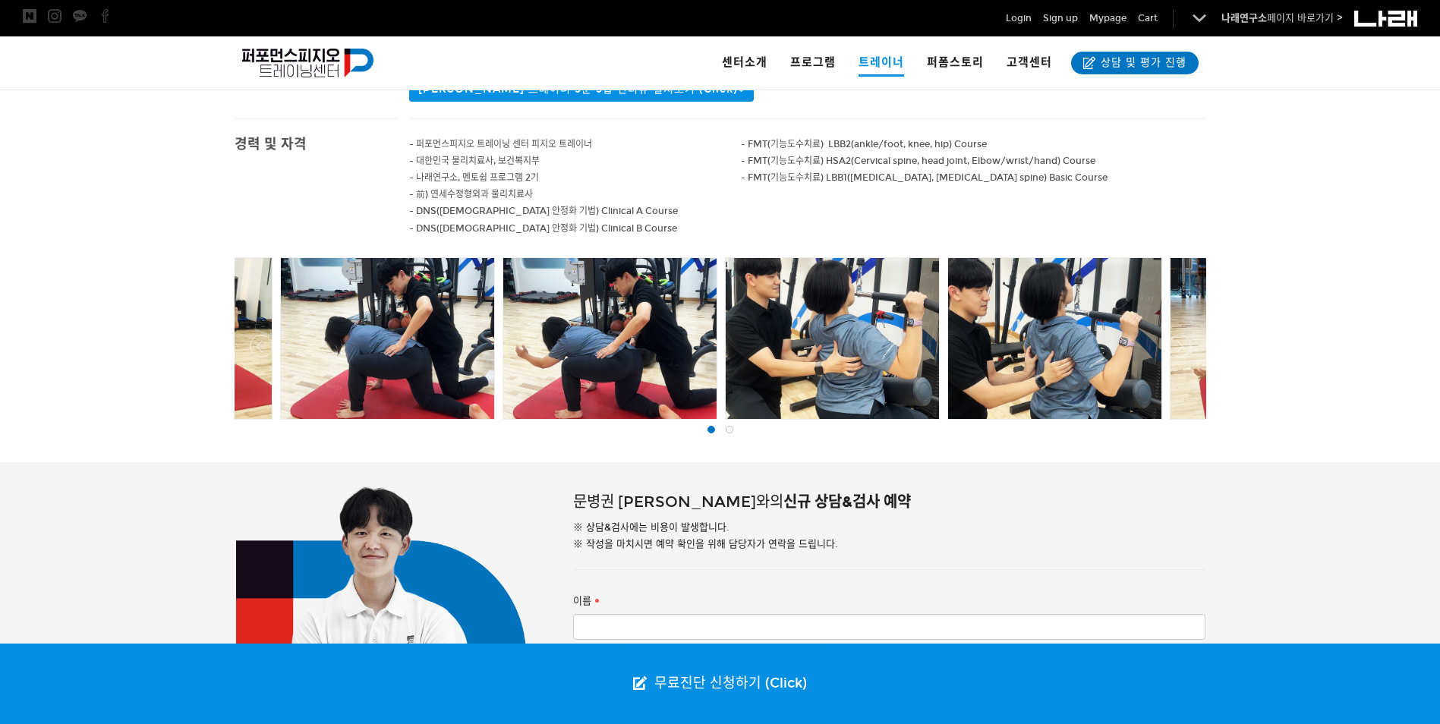
click at [1233, 195] on div at bounding box center [720, 185] width 1440 height 135
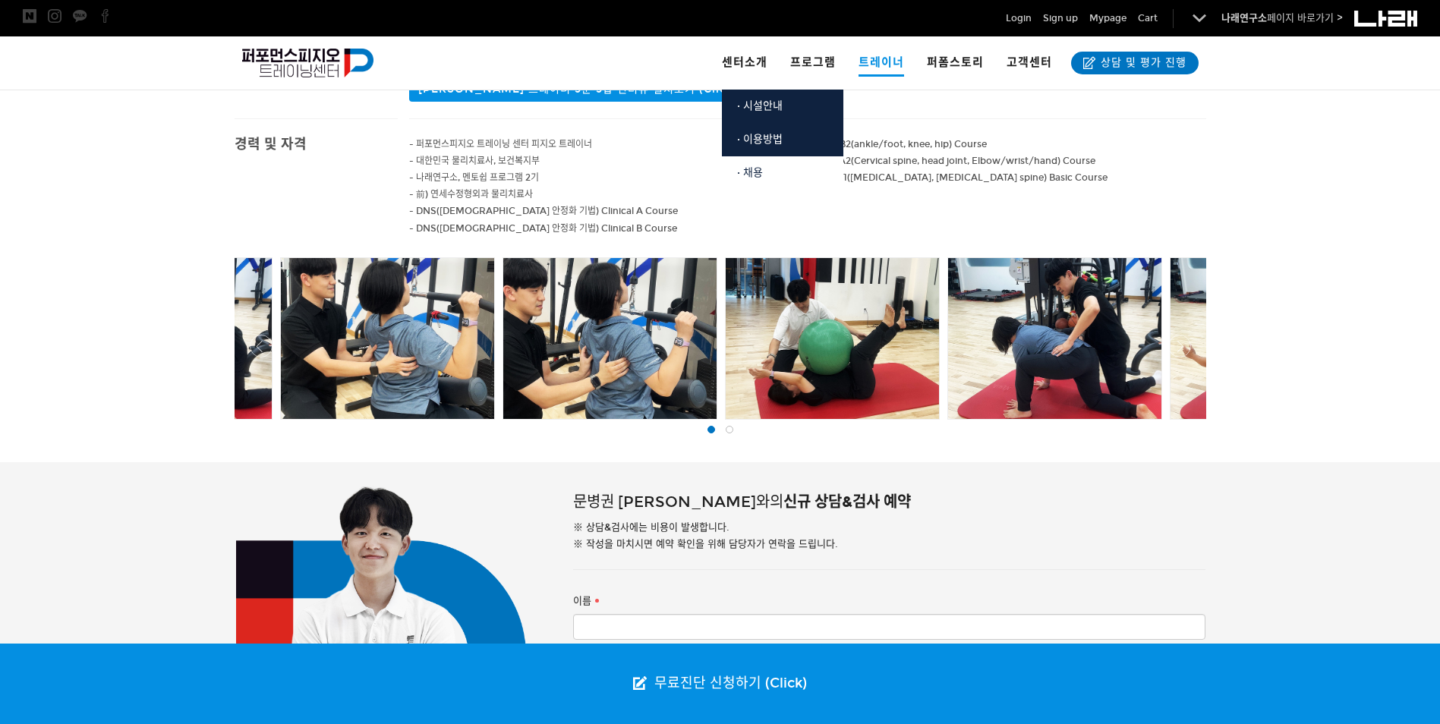
click at [770, 171] on link "· 채용" at bounding box center [782, 172] width 121 height 33
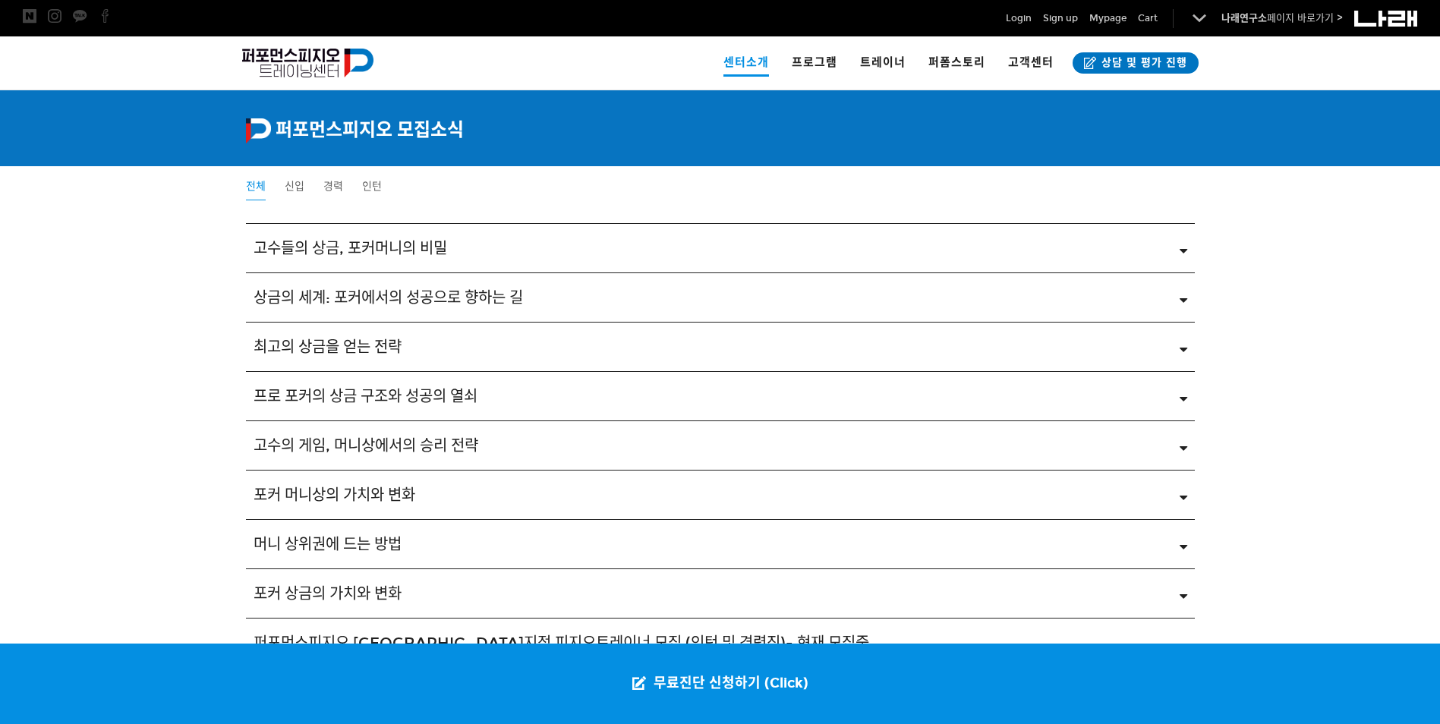
scroll to position [2134, 0]
